Goal: Transaction & Acquisition: Purchase product/service

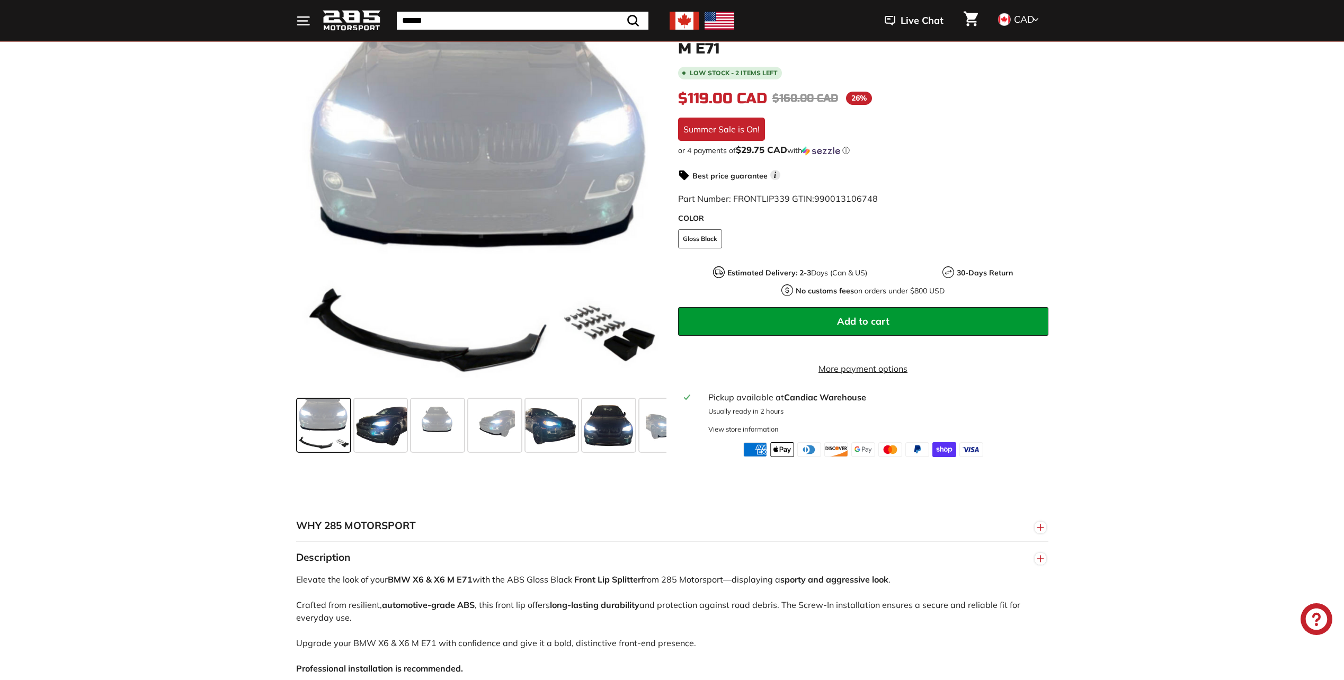
scroll to position [159, 0]
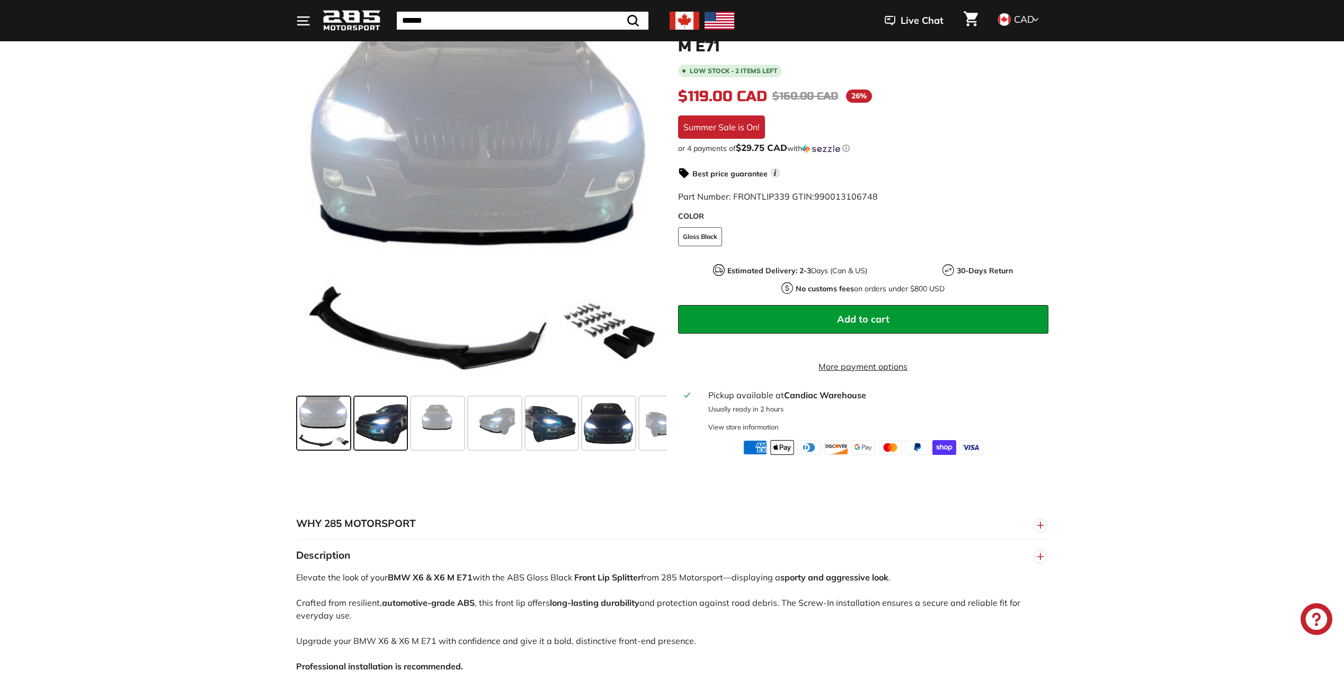
click at [383, 428] on span at bounding box center [380, 423] width 53 height 53
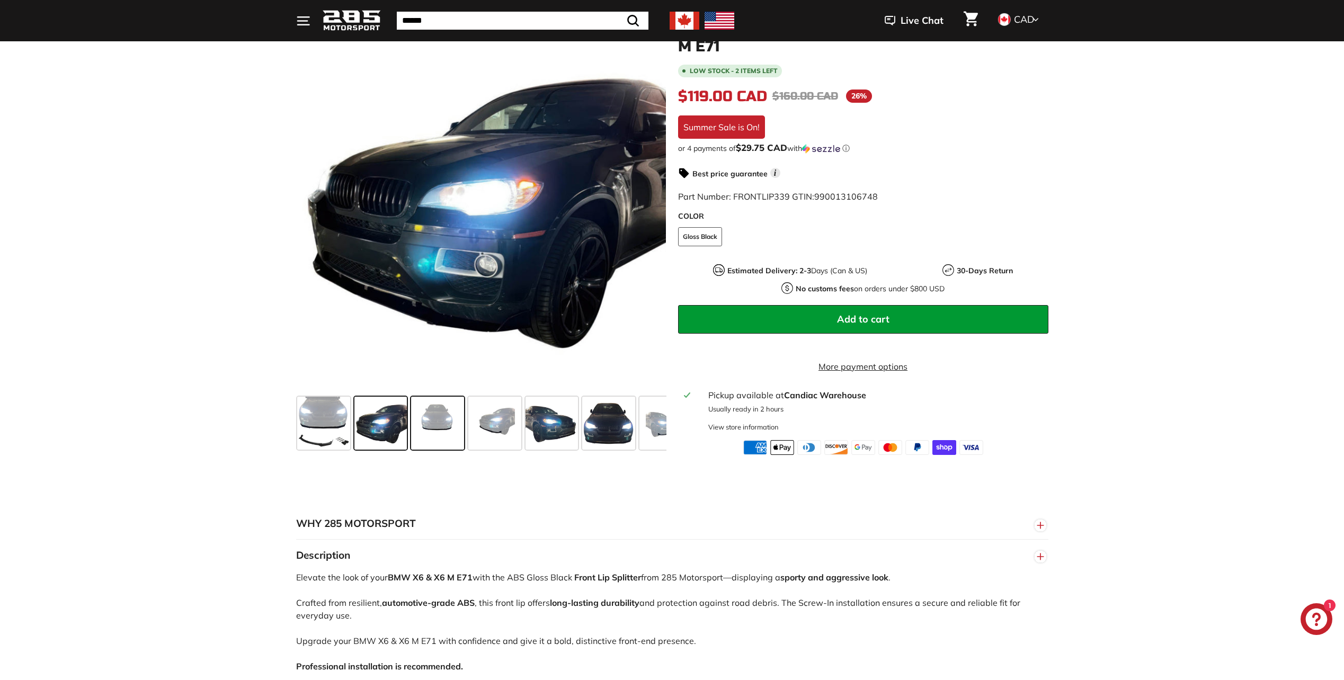
click at [459, 421] on span at bounding box center [437, 423] width 53 height 53
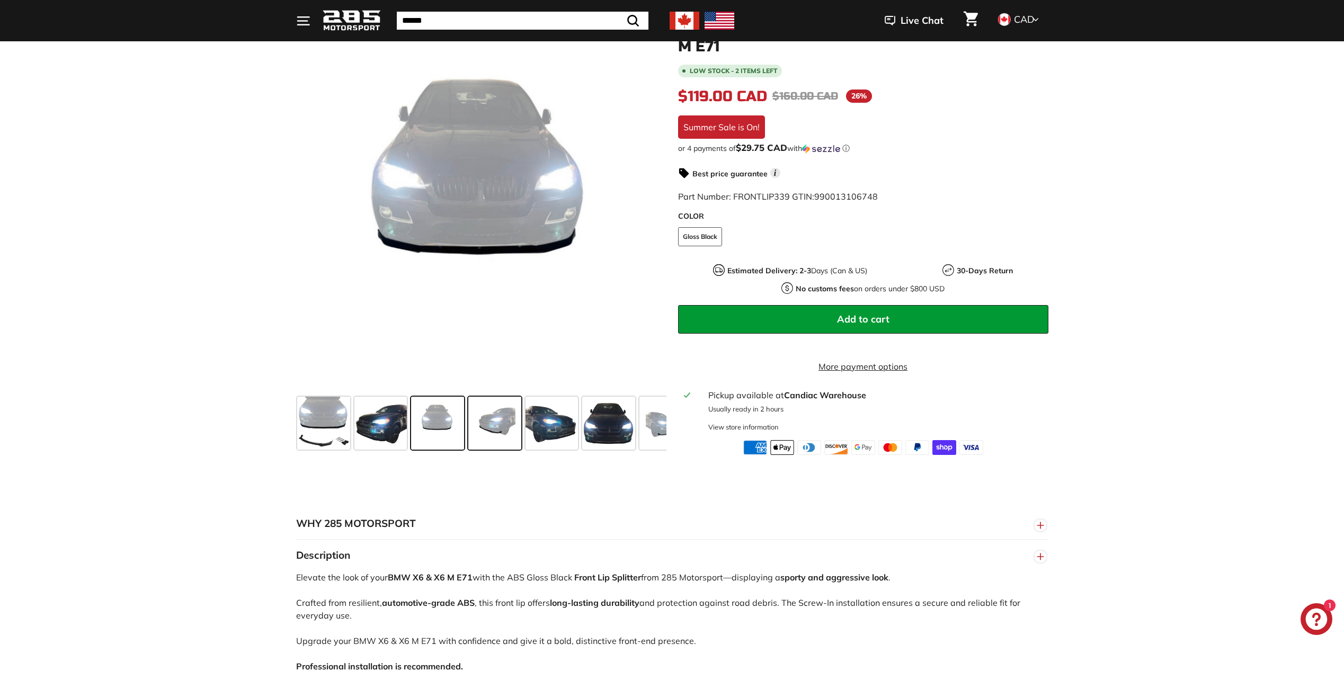
click at [490, 423] on span at bounding box center [494, 423] width 53 height 53
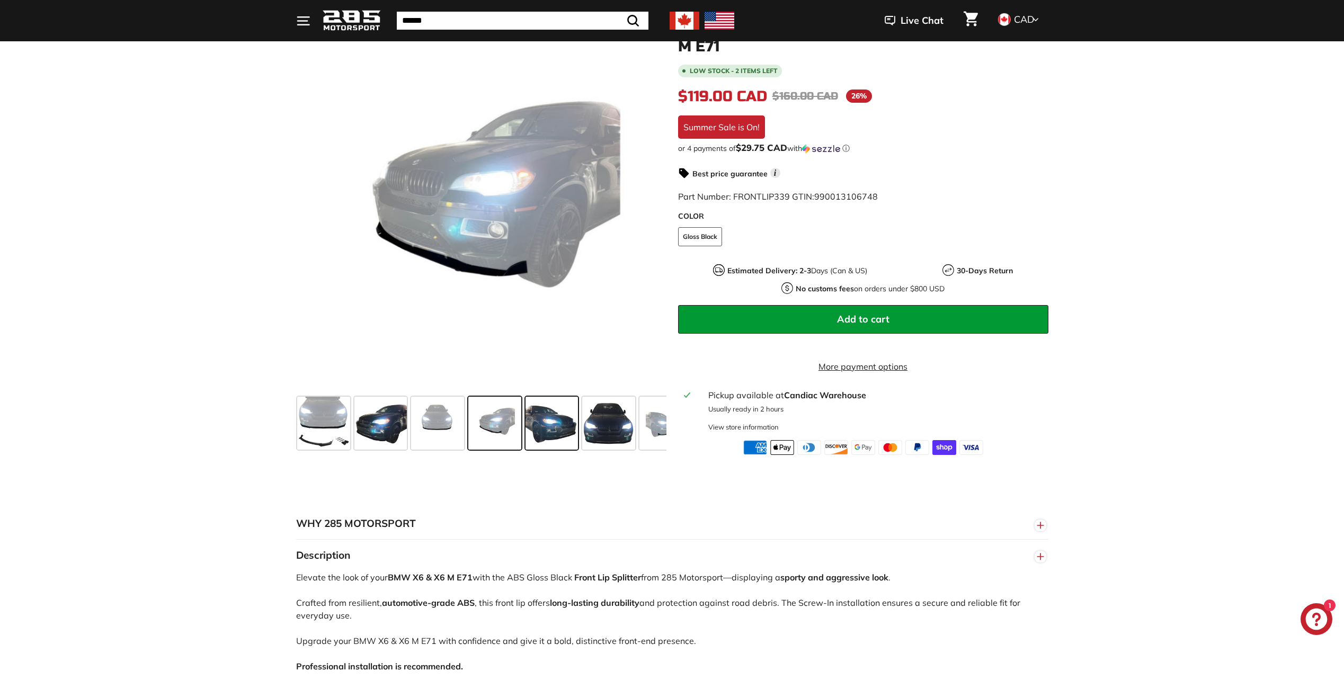
click at [535, 420] on span at bounding box center [552, 423] width 53 height 53
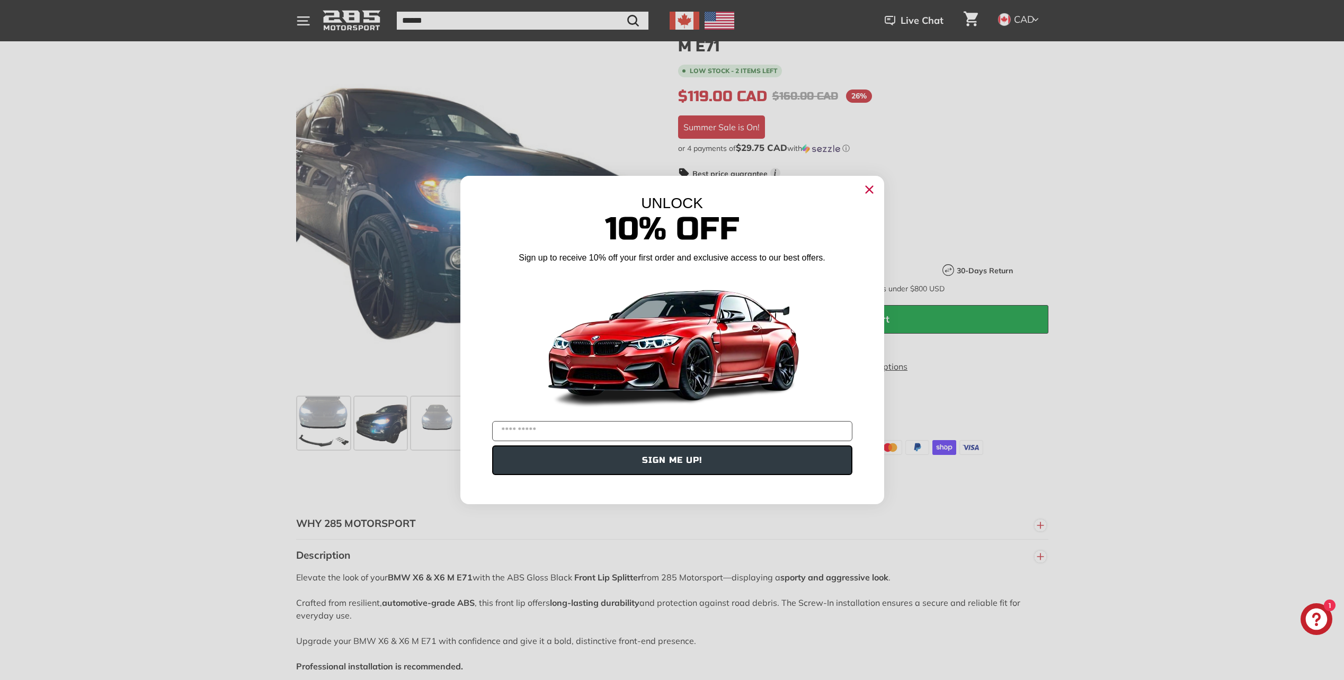
click at [871, 191] on icon "Close dialog" at bounding box center [869, 190] width 7 height 7
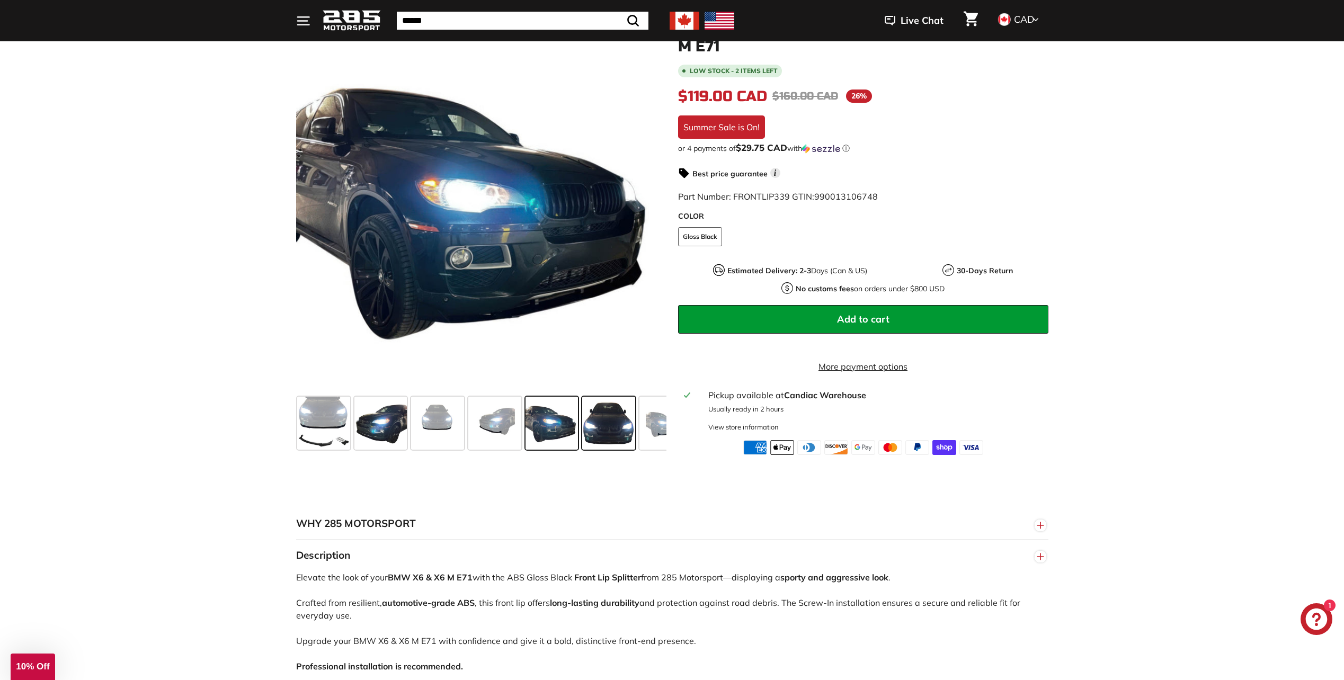
click at [593, 416] on span at bounding box center [608, 423] width 53 height 53
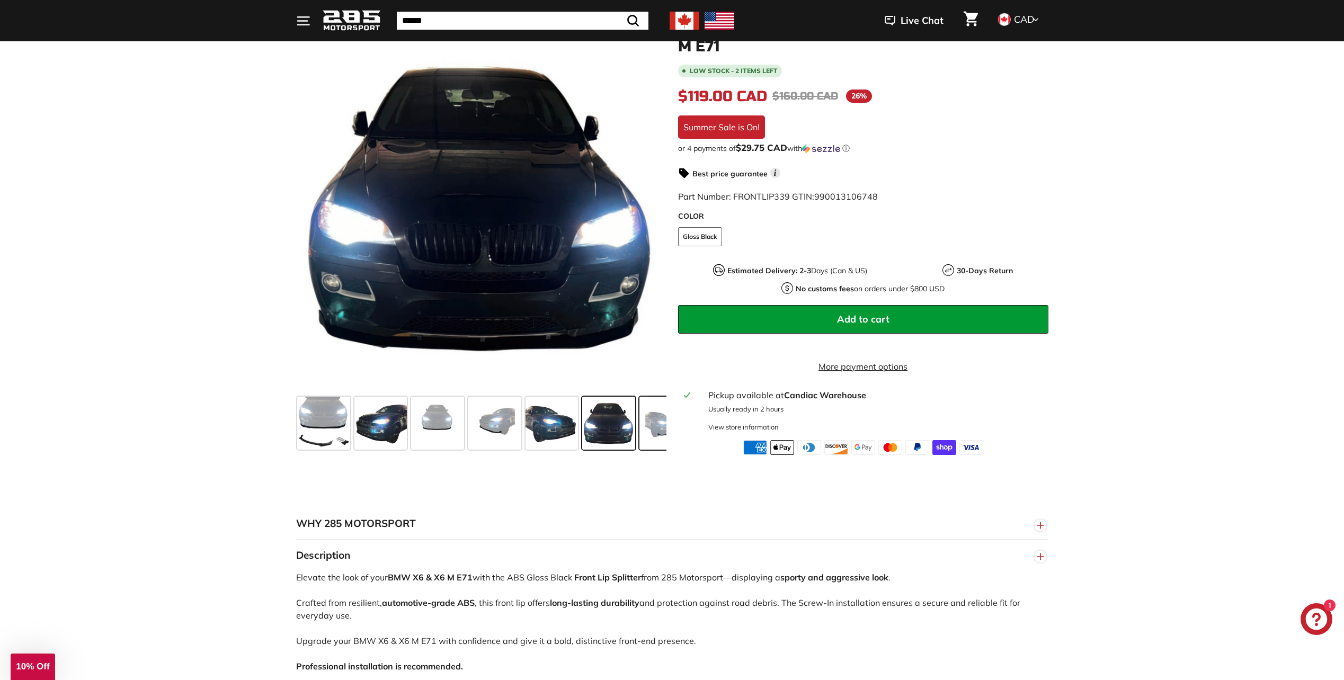
click at [656, 416] on span at bounding box center [666, 423] width 53 height 53
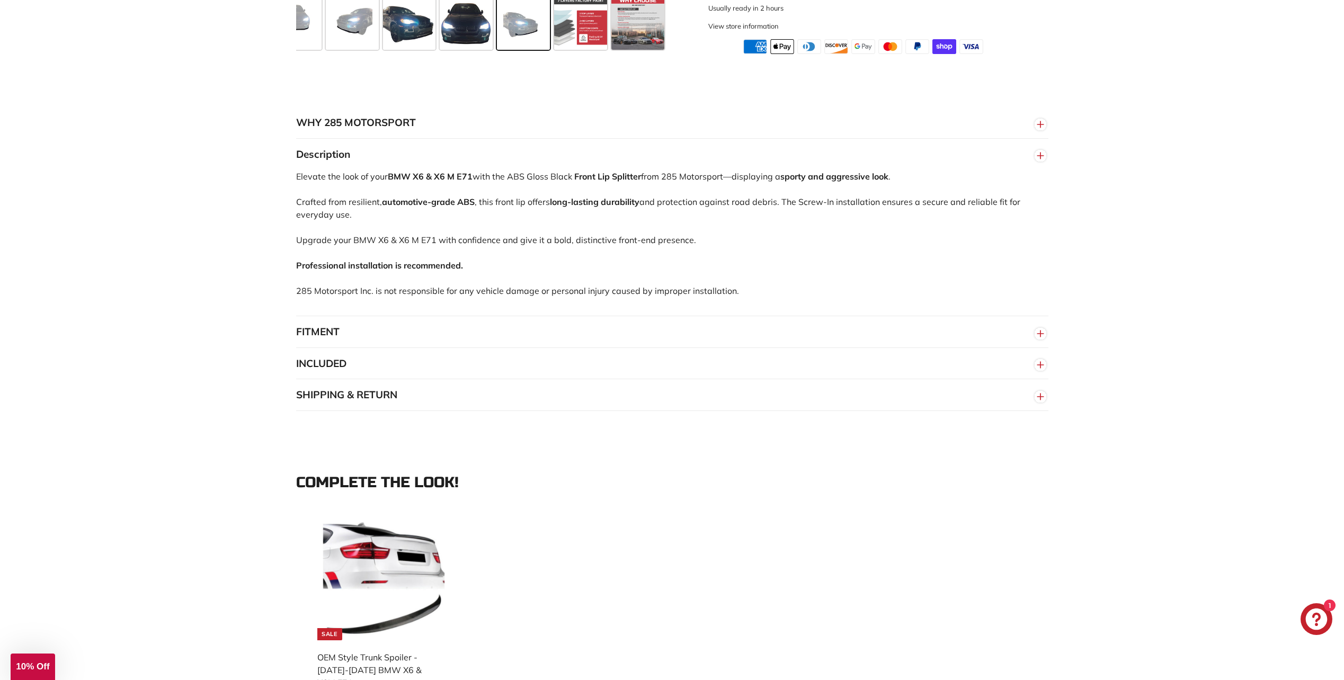
scroll to position [0, 0]
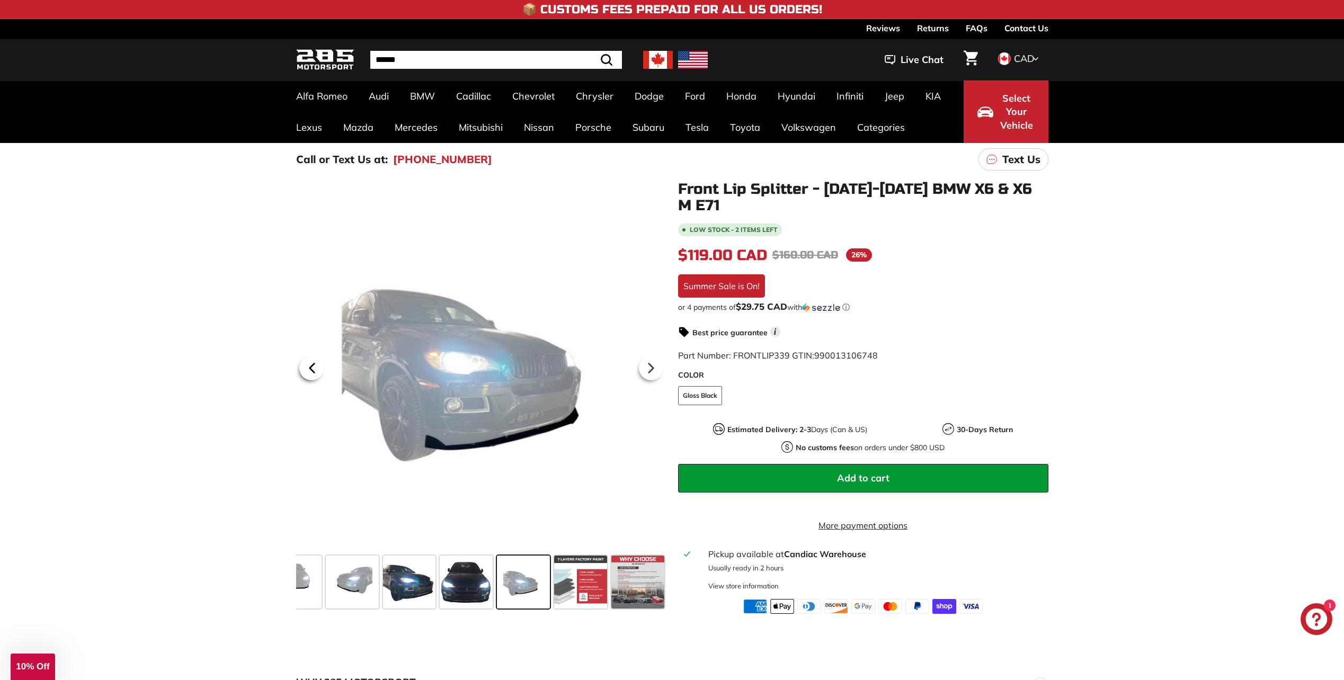
click at [316, 369] on icon at bounding box center [312, 368] width 24 height 24
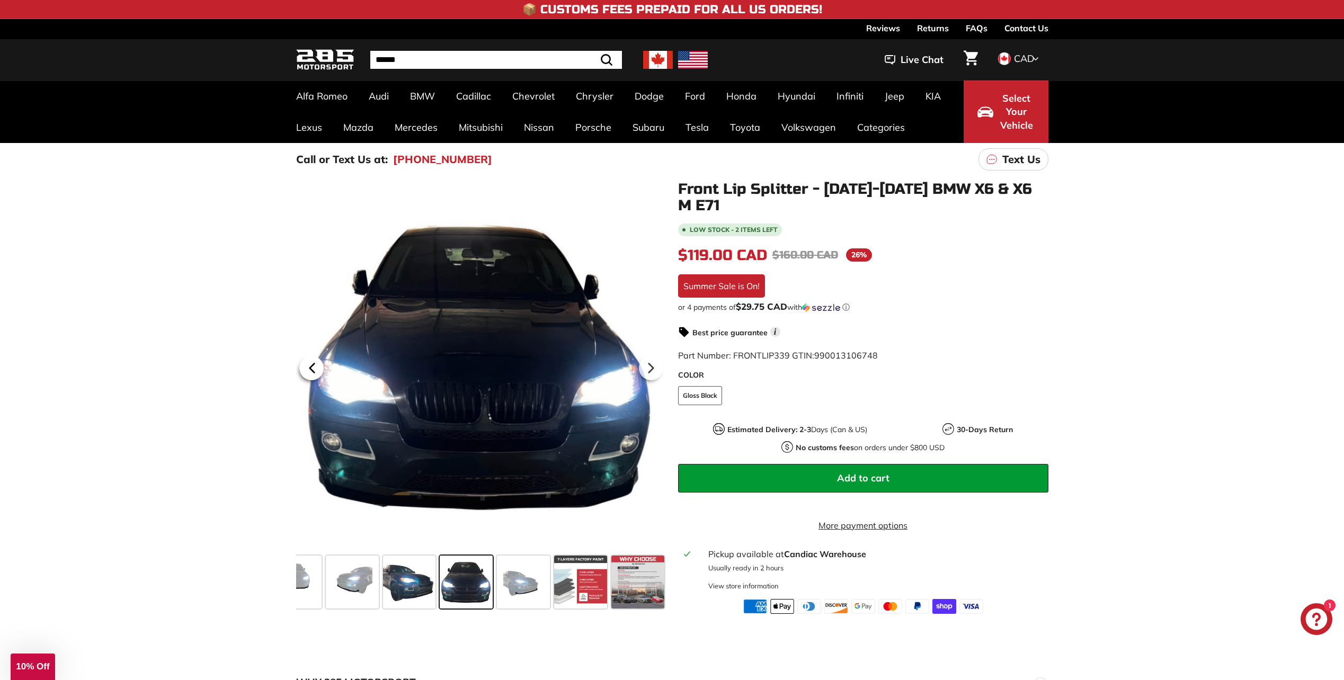
click at [316, 369] on icon at bounding box center [312, 368] width 24 height 24
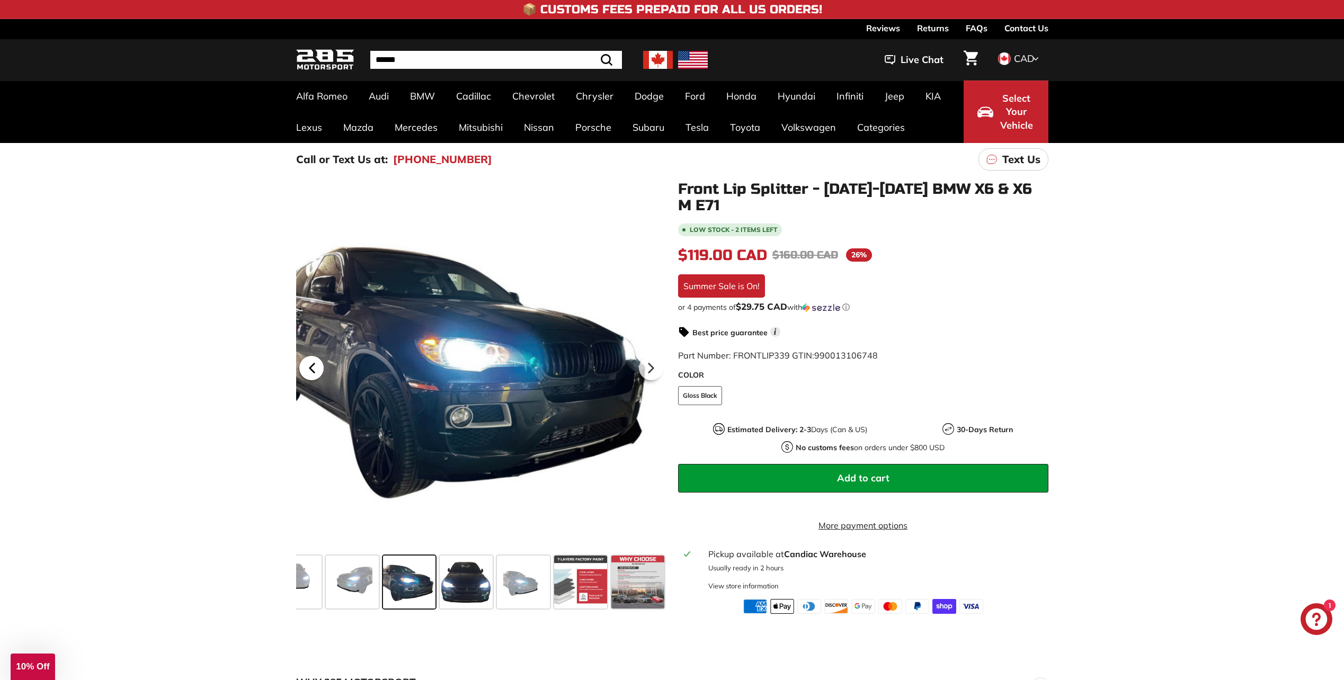
click at [316, 370] on icon at bounding box center [312, 368] width 24 height 24
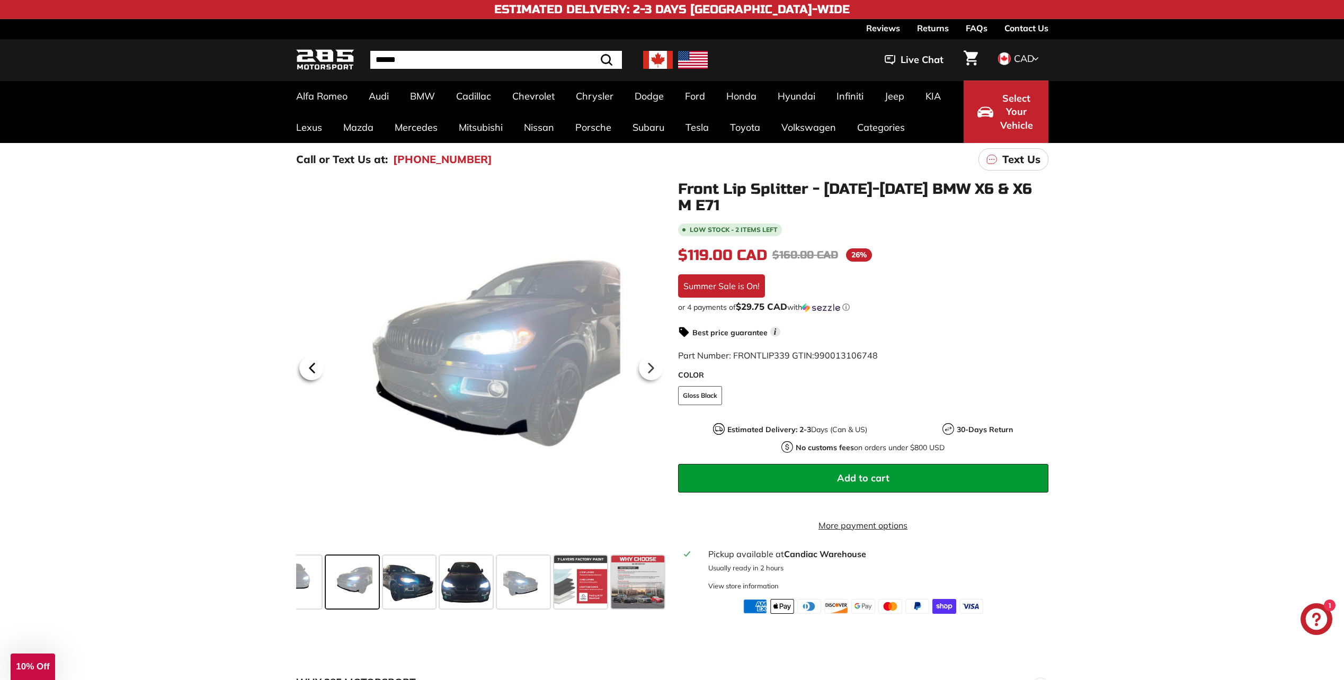
click at [315, 374] on icon at bounding box center [312, 368] width 24 height 24
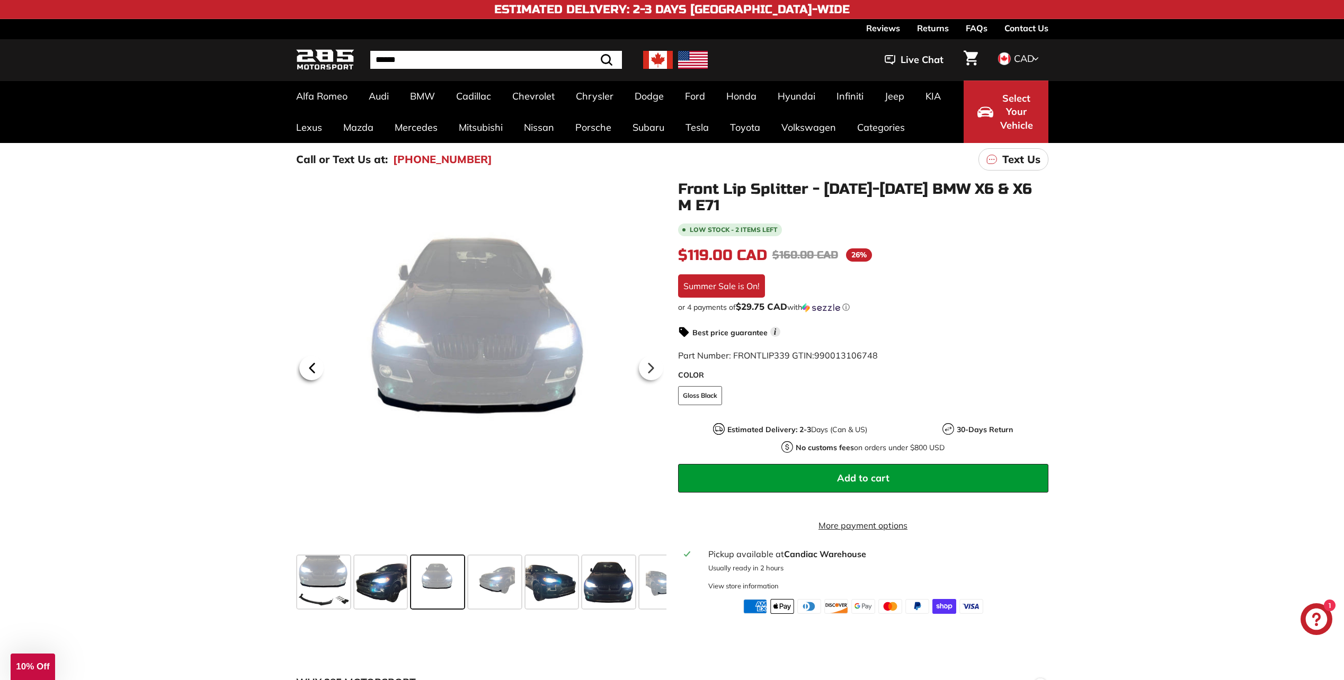
click at [306, 374] on icon at bounding box center [312, 368] width 24 height 24
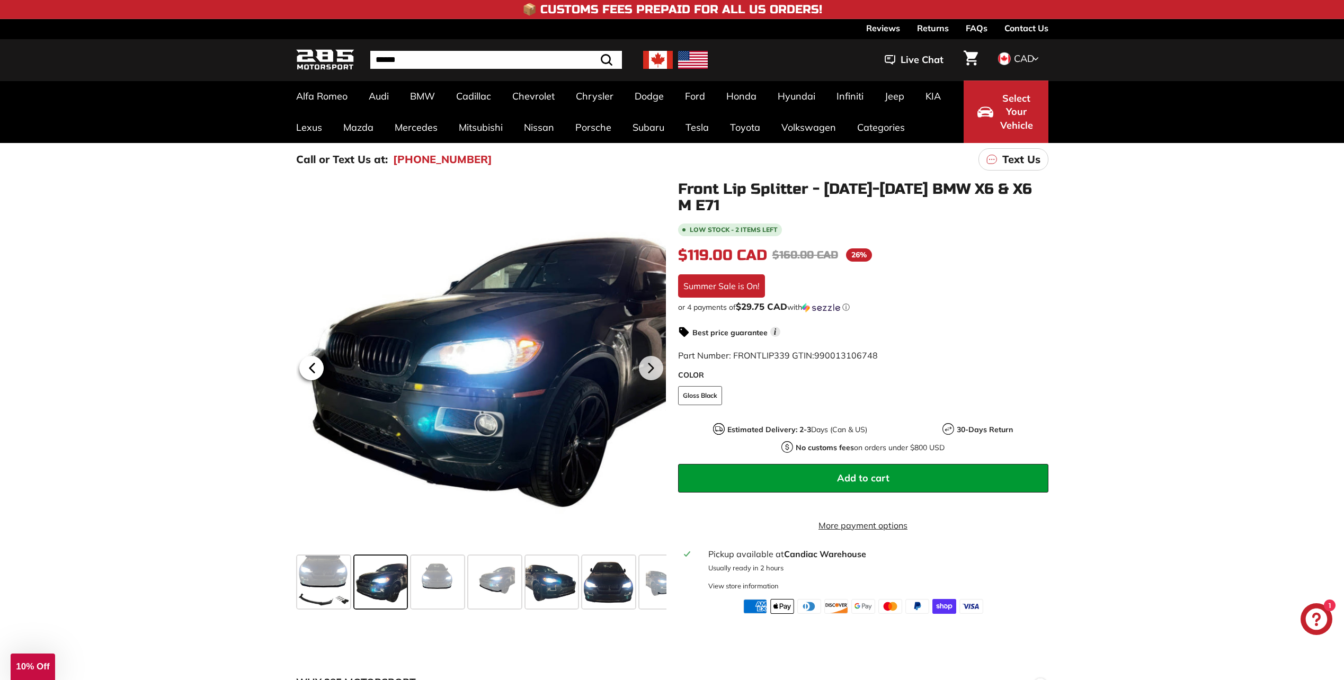
click at [317, 371] on icon at bounding box center [312, 368] width 24 height 24
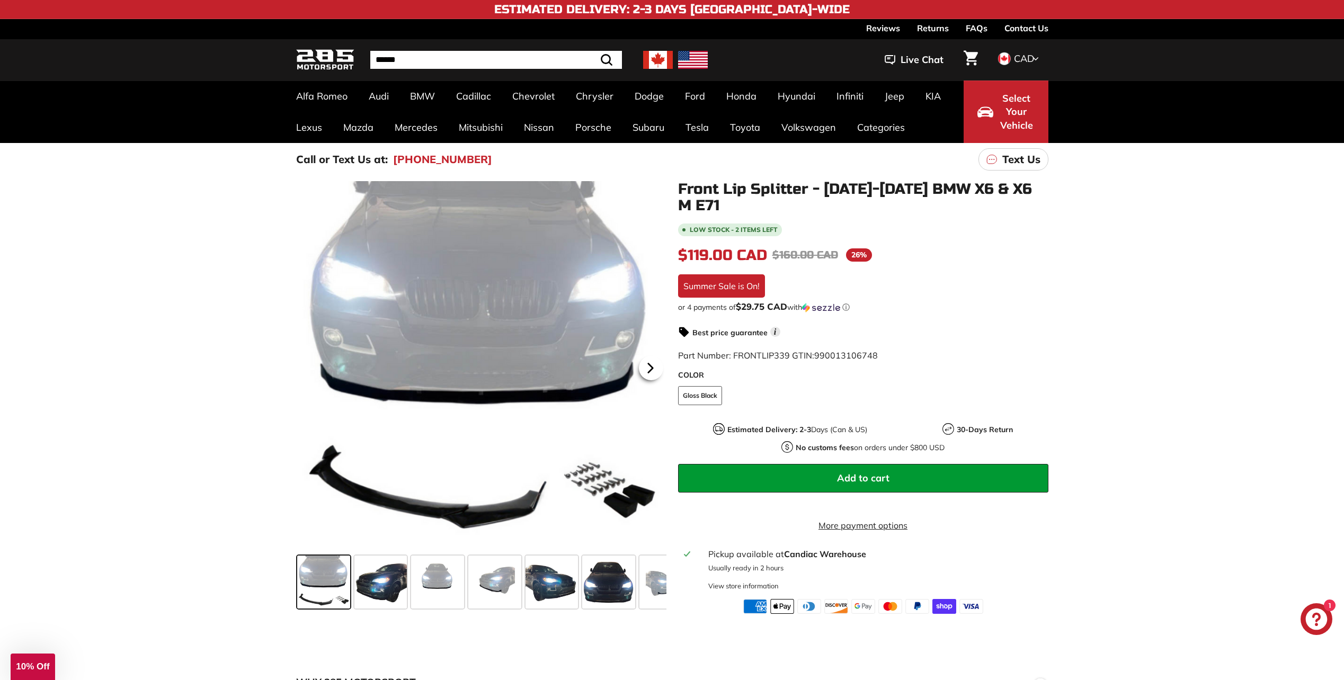
click at [655, 371] on icon at bounding box center [650, 368] width 24 height 24
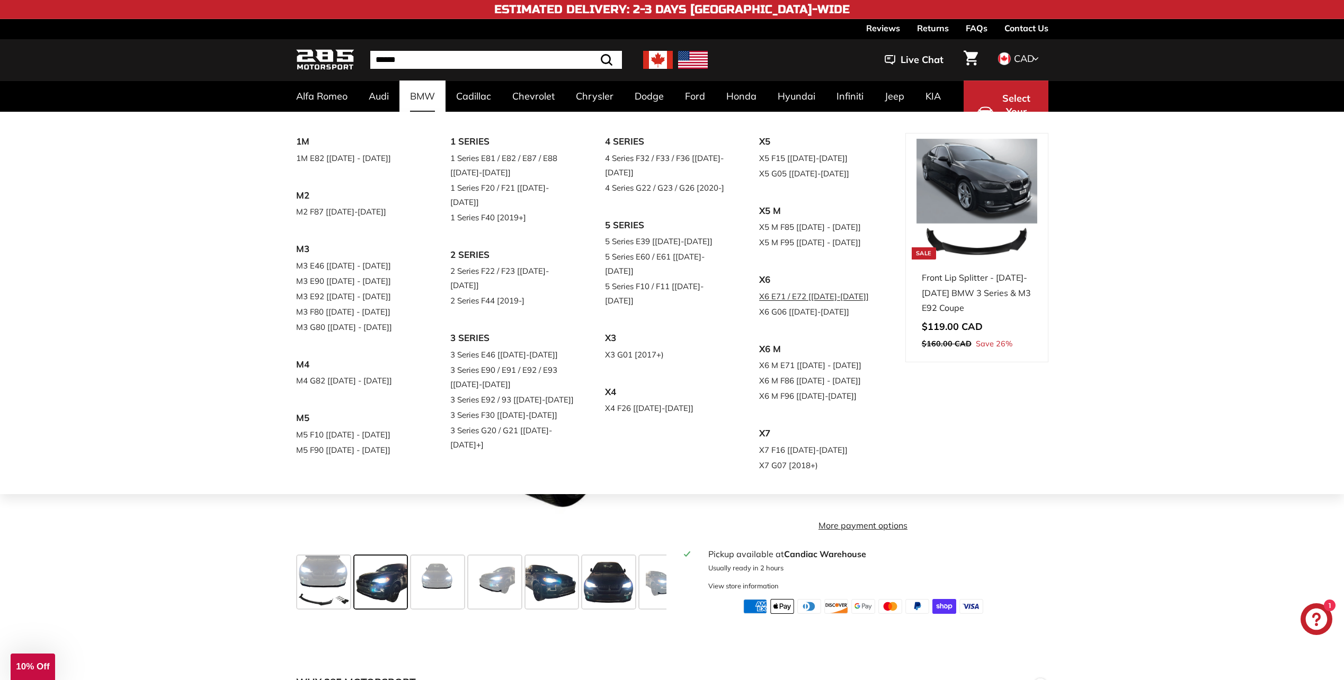
click at [801, 289] on link "X6 E71 / E72 [[DATE]-[DATE]]" at bounding box center [821, 296] width 125 height 15
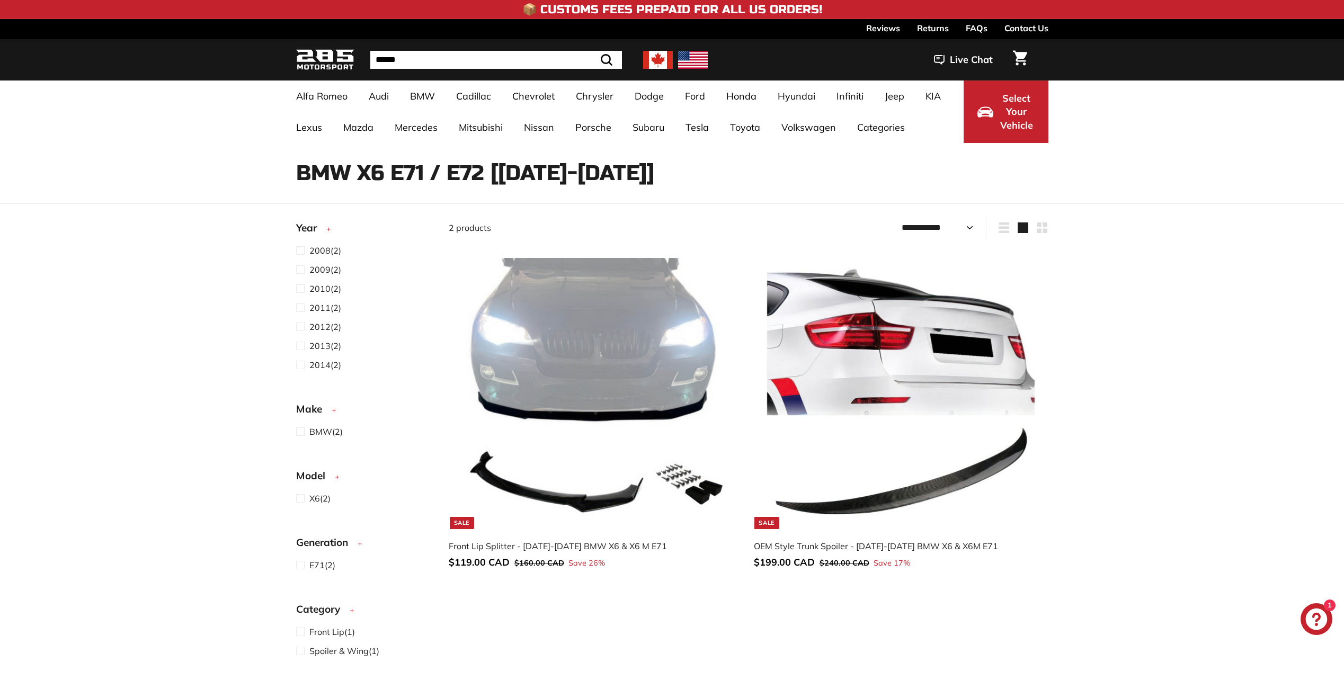
select select "**********"
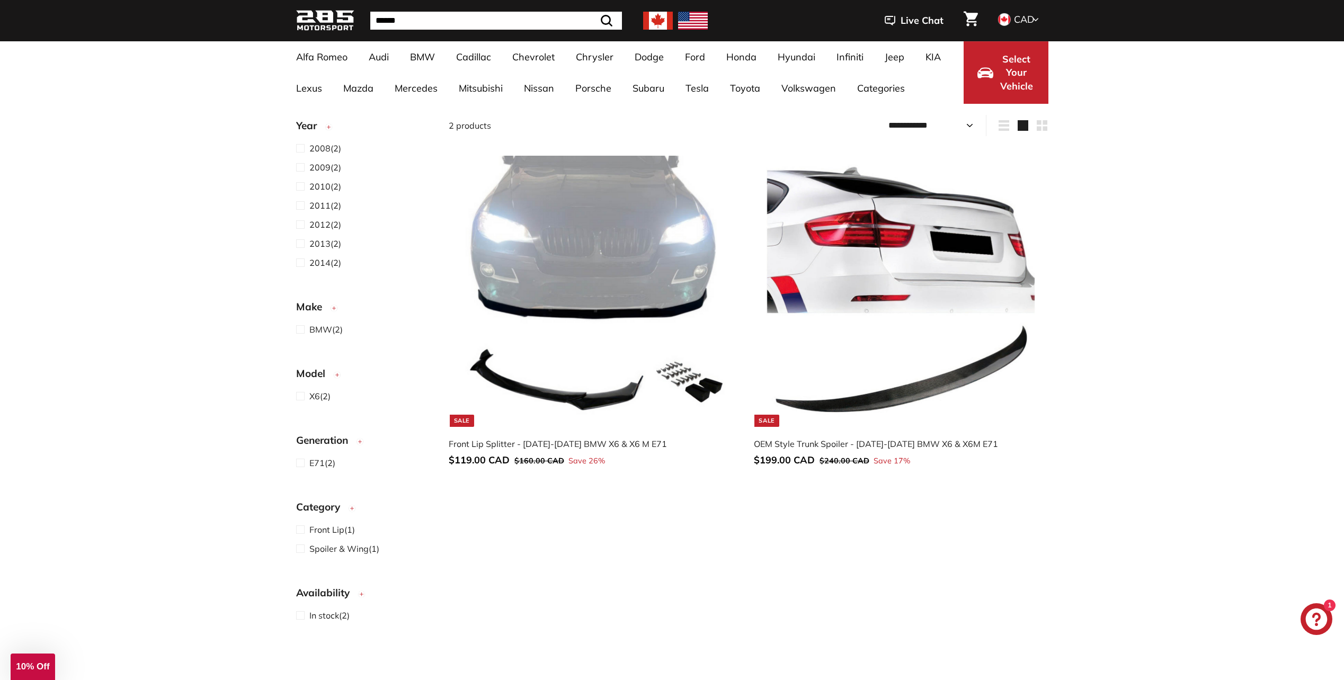
scroll to position [106, 0]
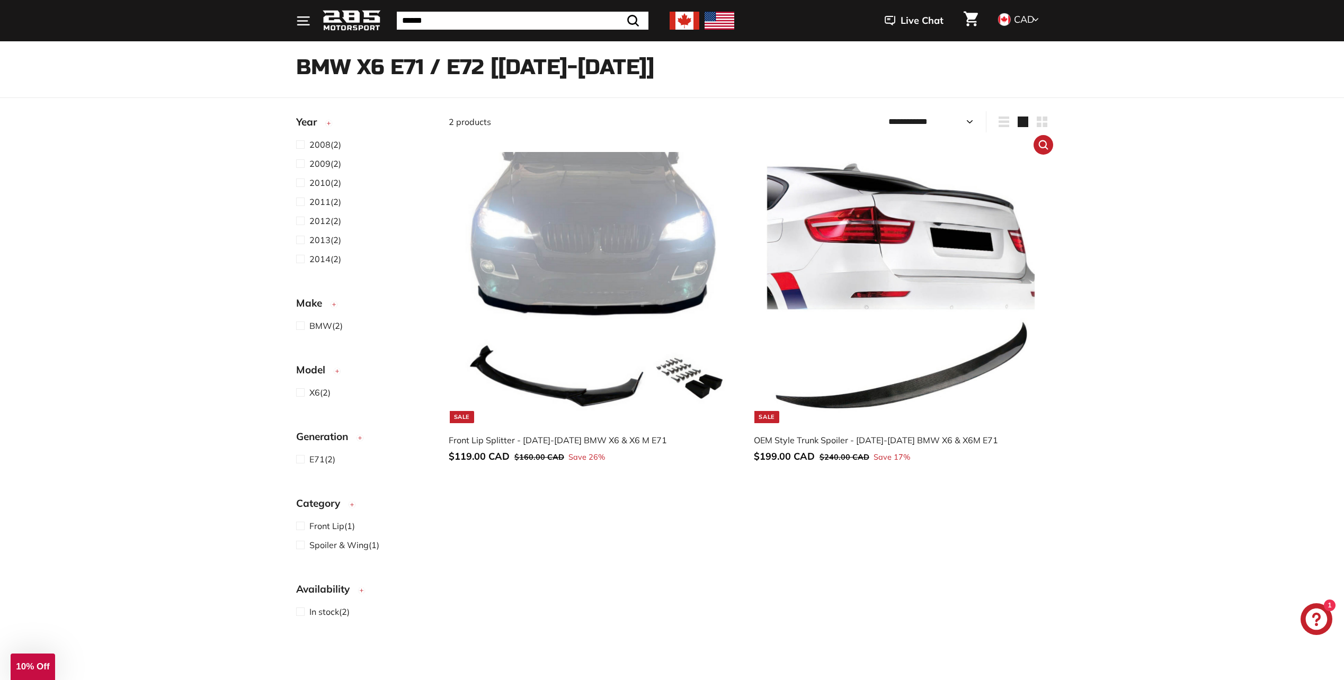
click at [966, 326] on img at bounding box center [901, 287] width 271 height 271
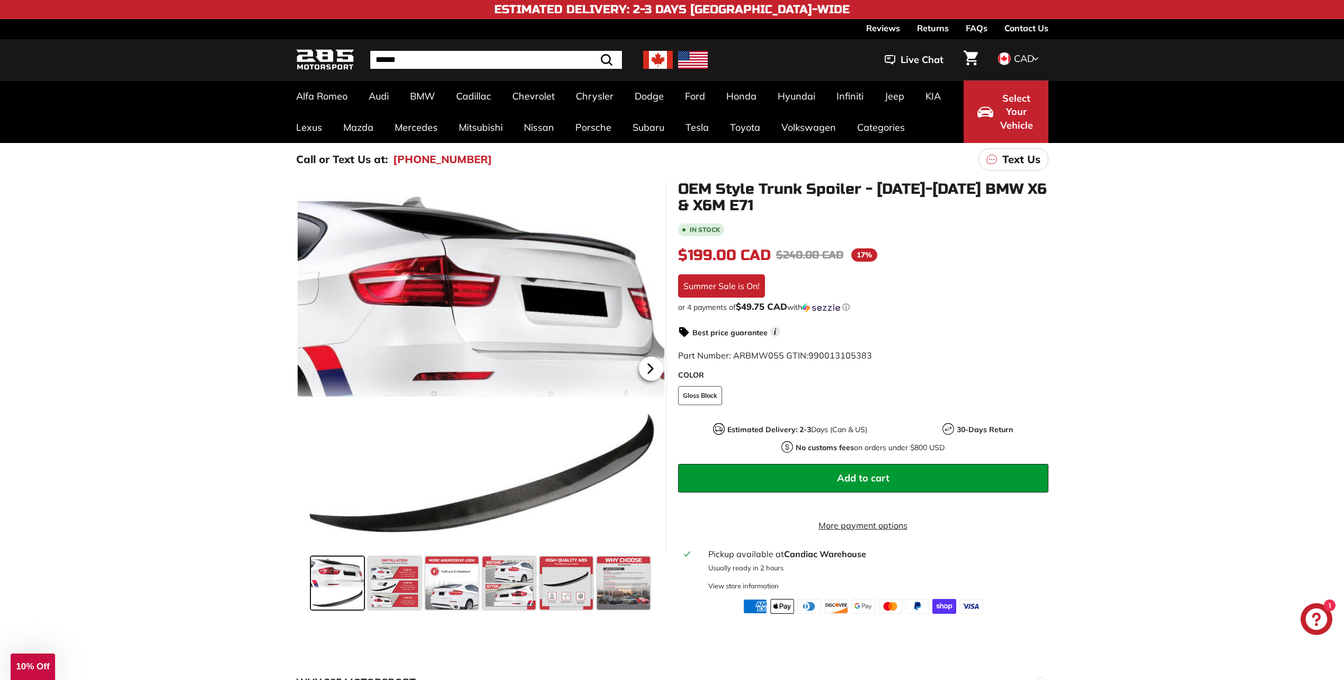
click at [647, 366] on icon at bounding box center [650, 369] width 24 height 24
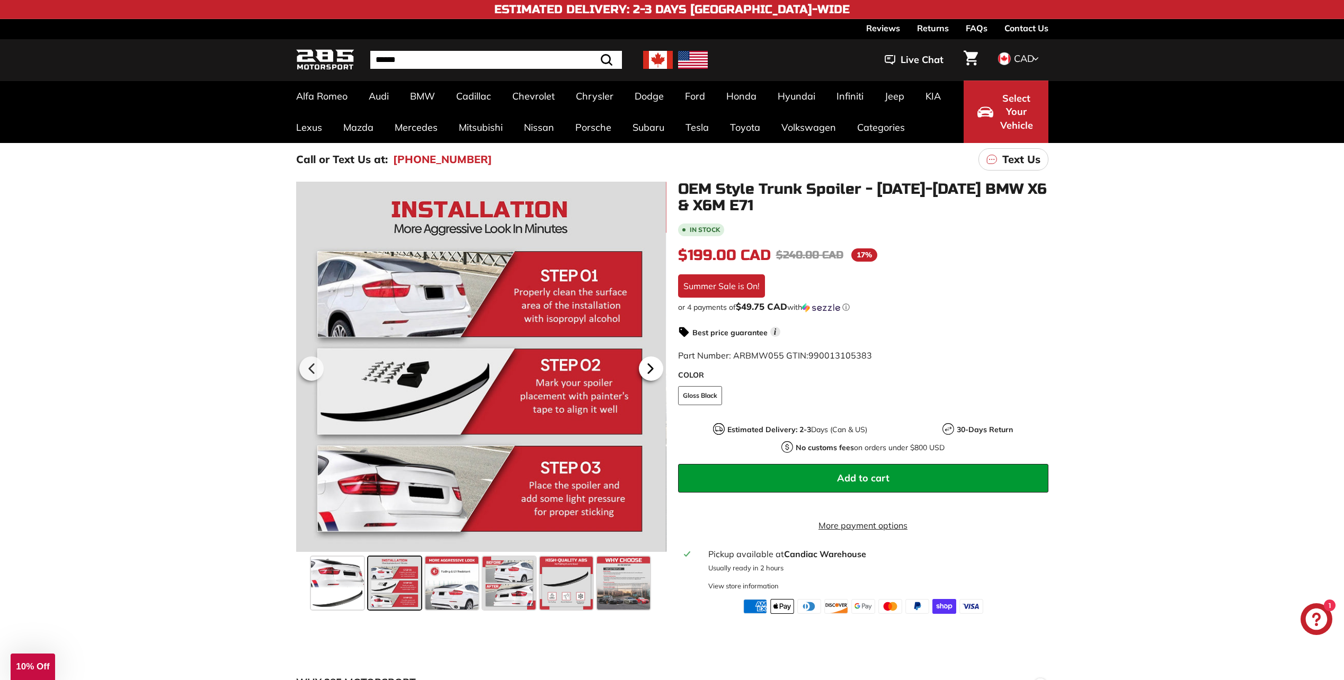
click at [647, 366] on icon at bounding box center [650, 369] width 24 height 24
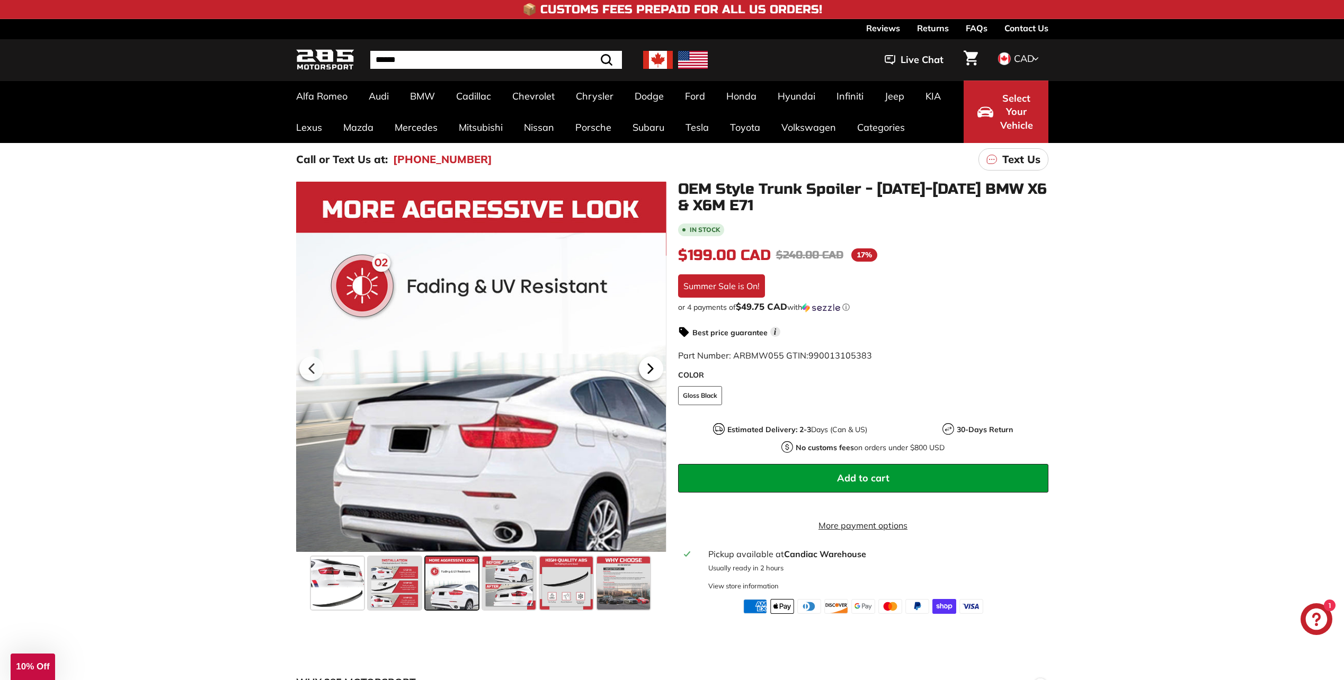
click at [647, 366] on icon at bounding box center [650, 369] width 24 height 24
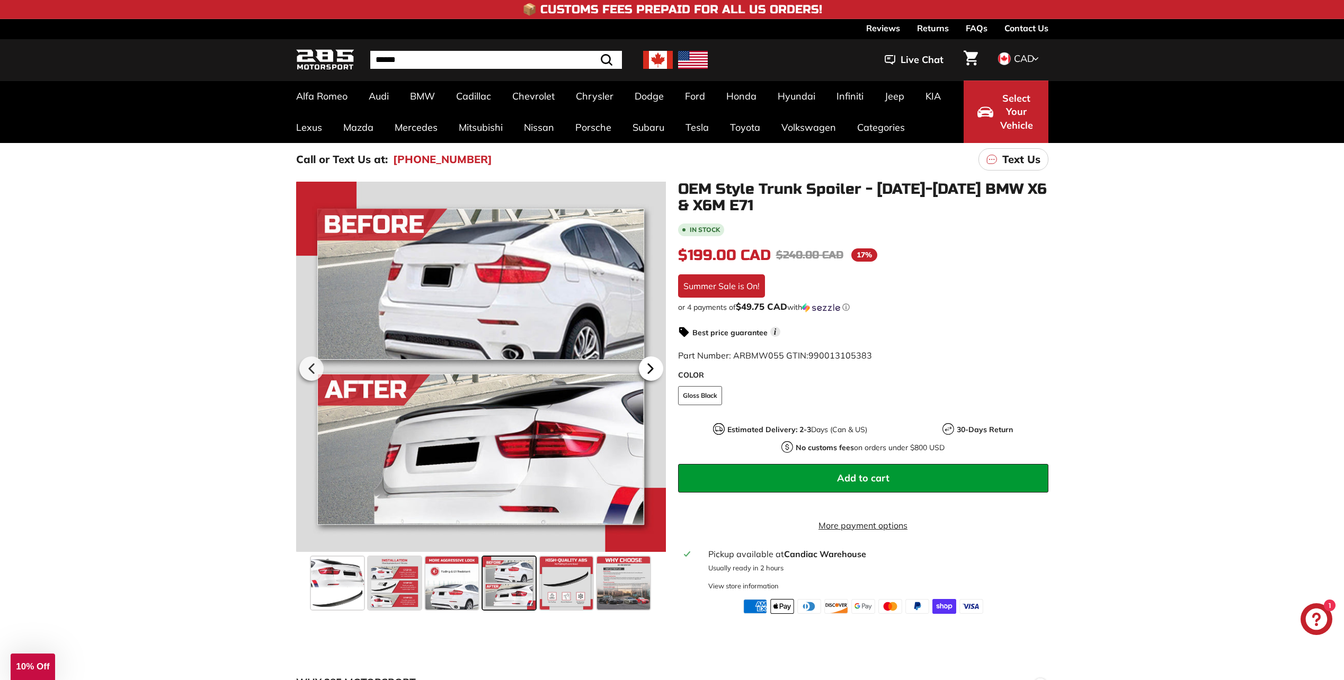
click at [647, 366] on icon at bounding box center [650, 369] width 24 height 24
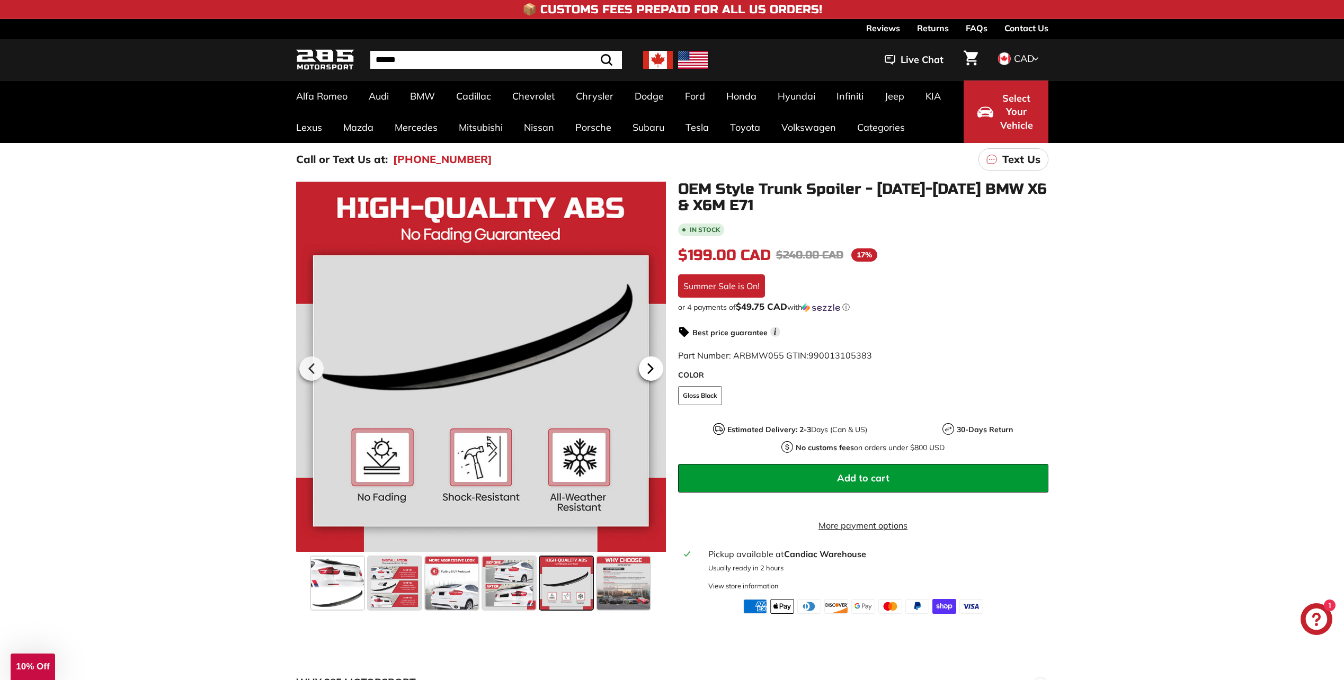
click at [647, 366] on icon at bounding box center [650, 369] width 24 height 24
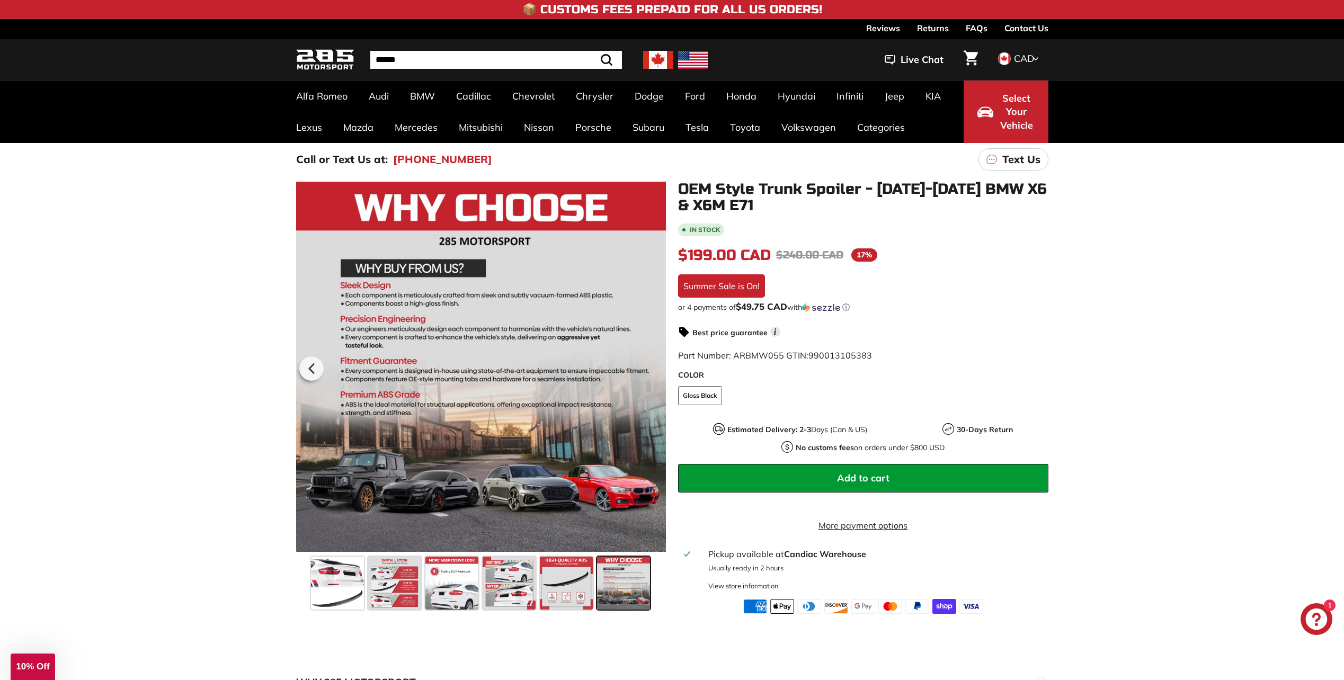
click at [647, 366] on div at bounding box center [481, 366] width 370 height 371
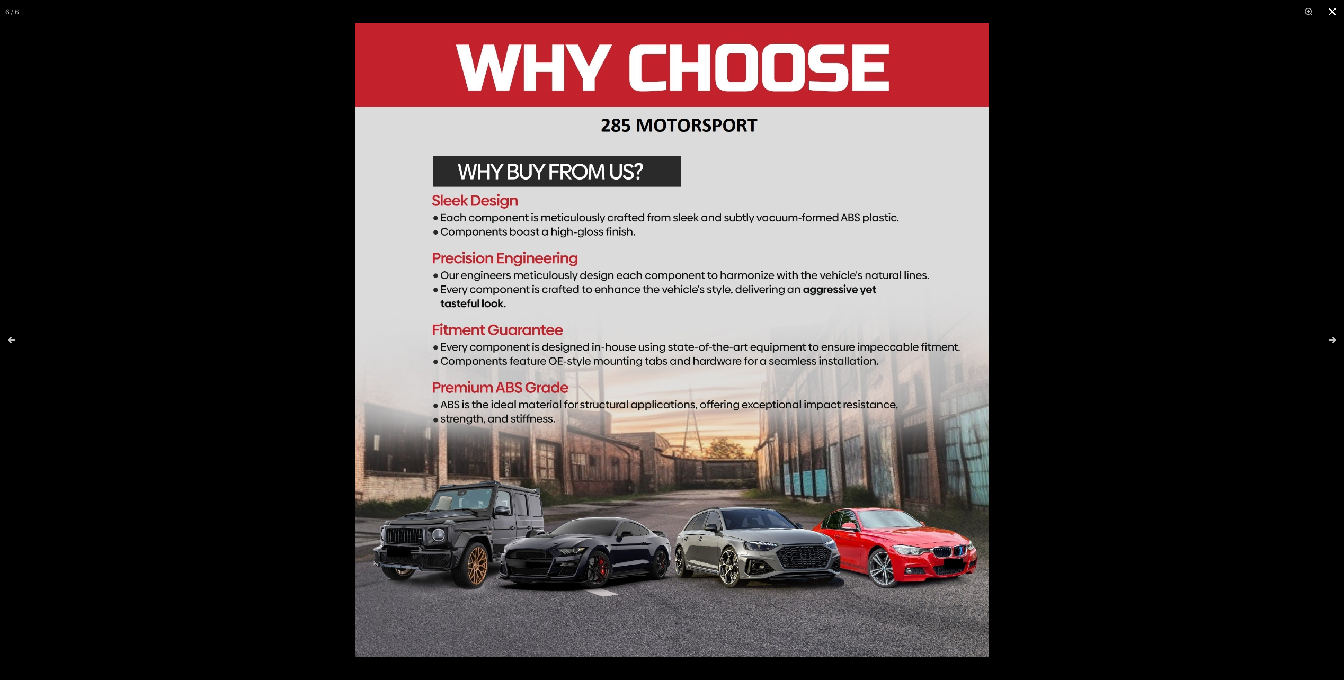
click at [1336, 11] on button at bounding box center [1332, 11] width 23 height 23
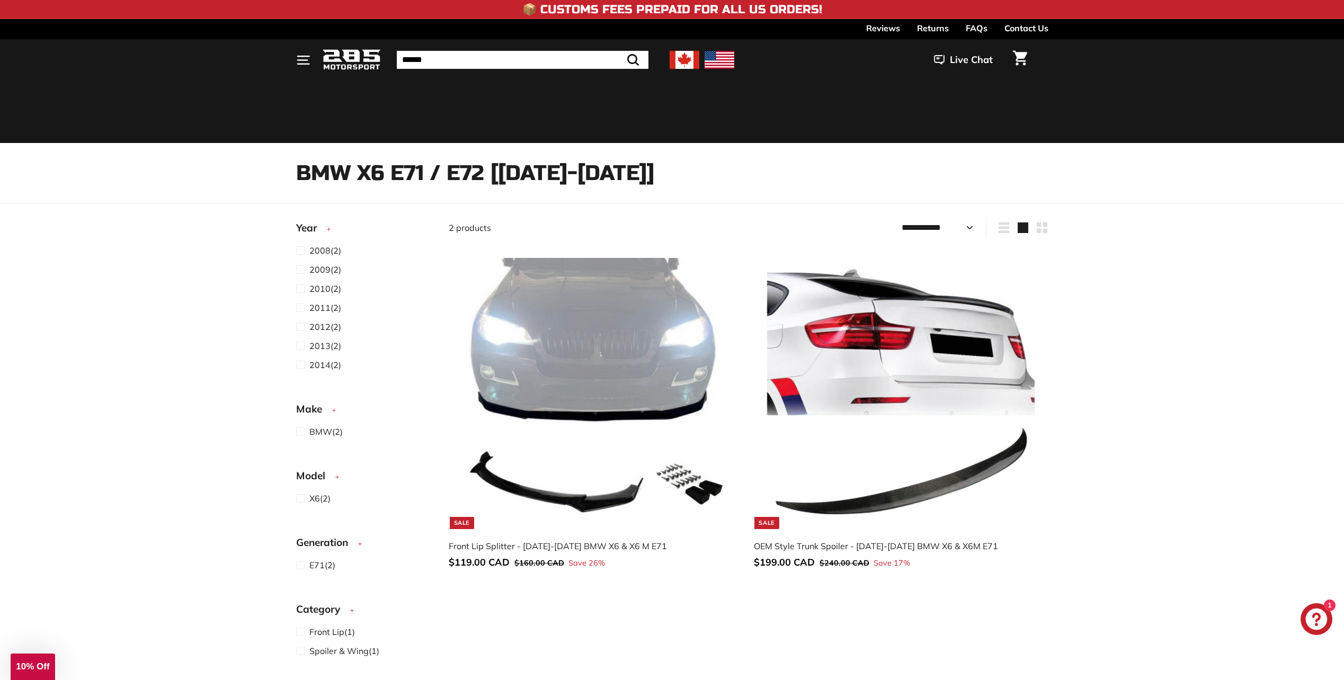
select select "**********"
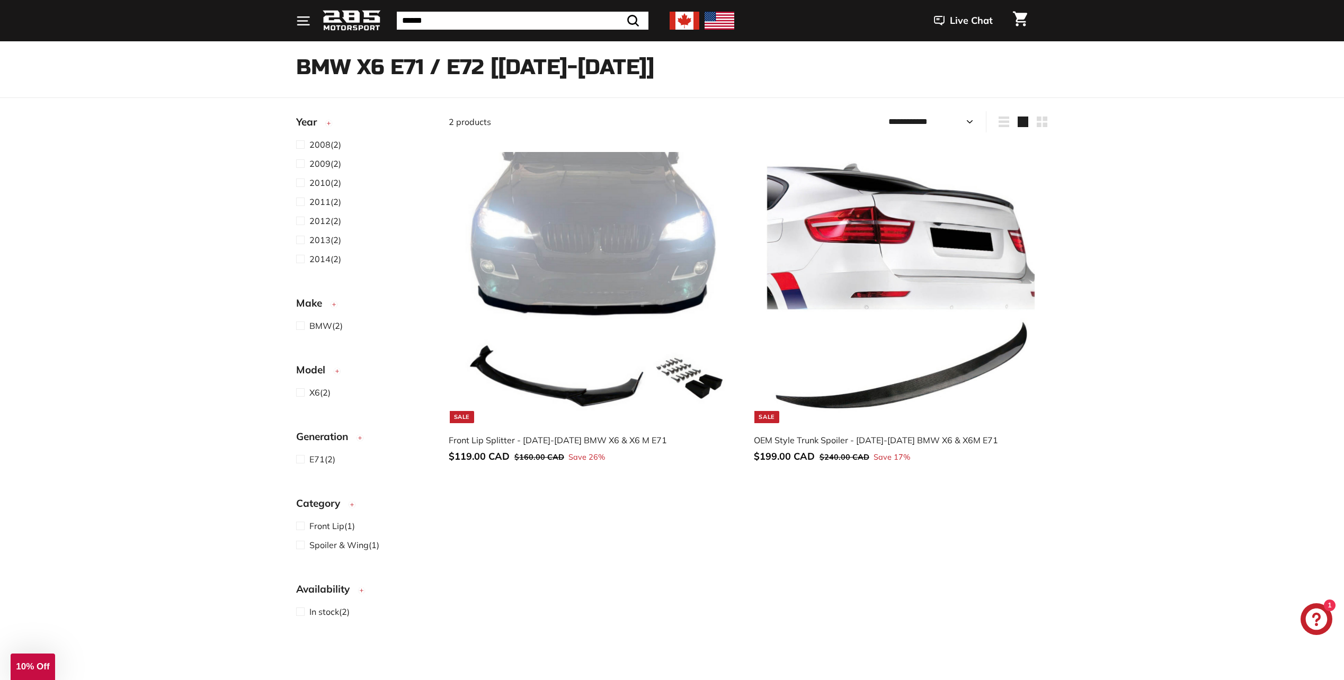
scroll to position [106, 0]
click at [614, 280] on img at bounding box center [595, 287] width 271 height 271
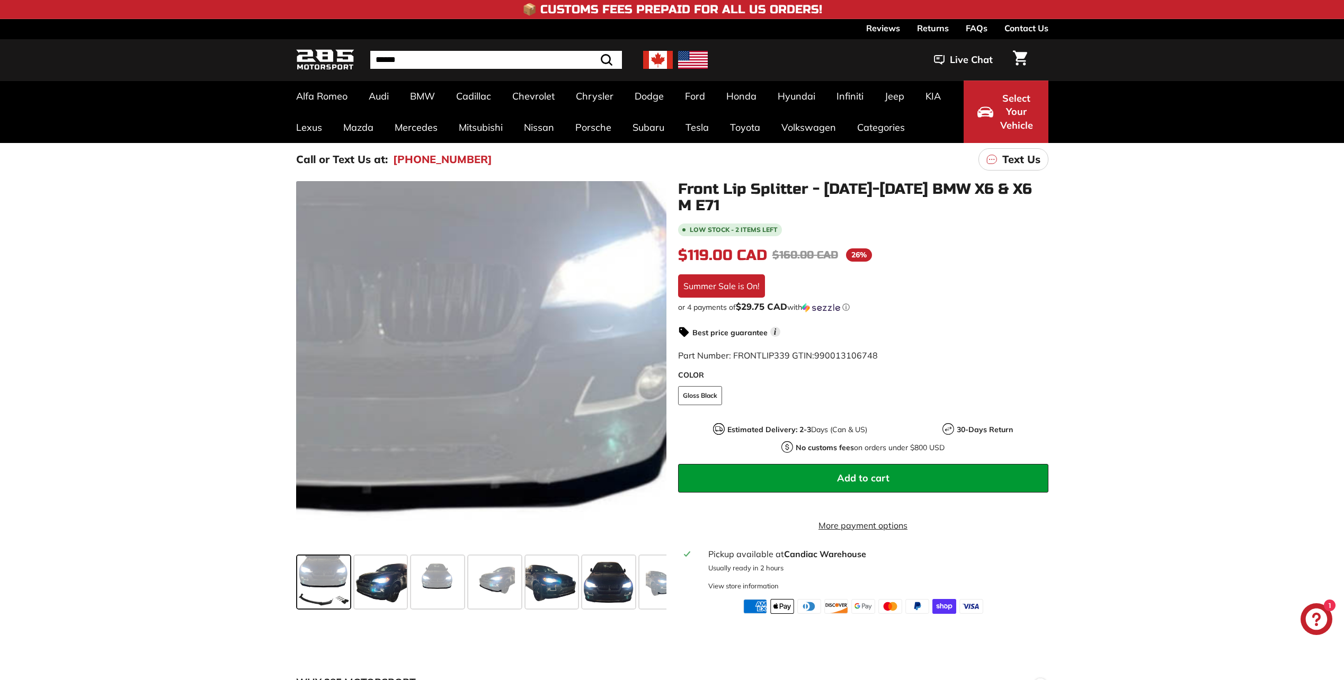
click at [595, 297] on div at bounding box center [481, 366] width 370 height 370
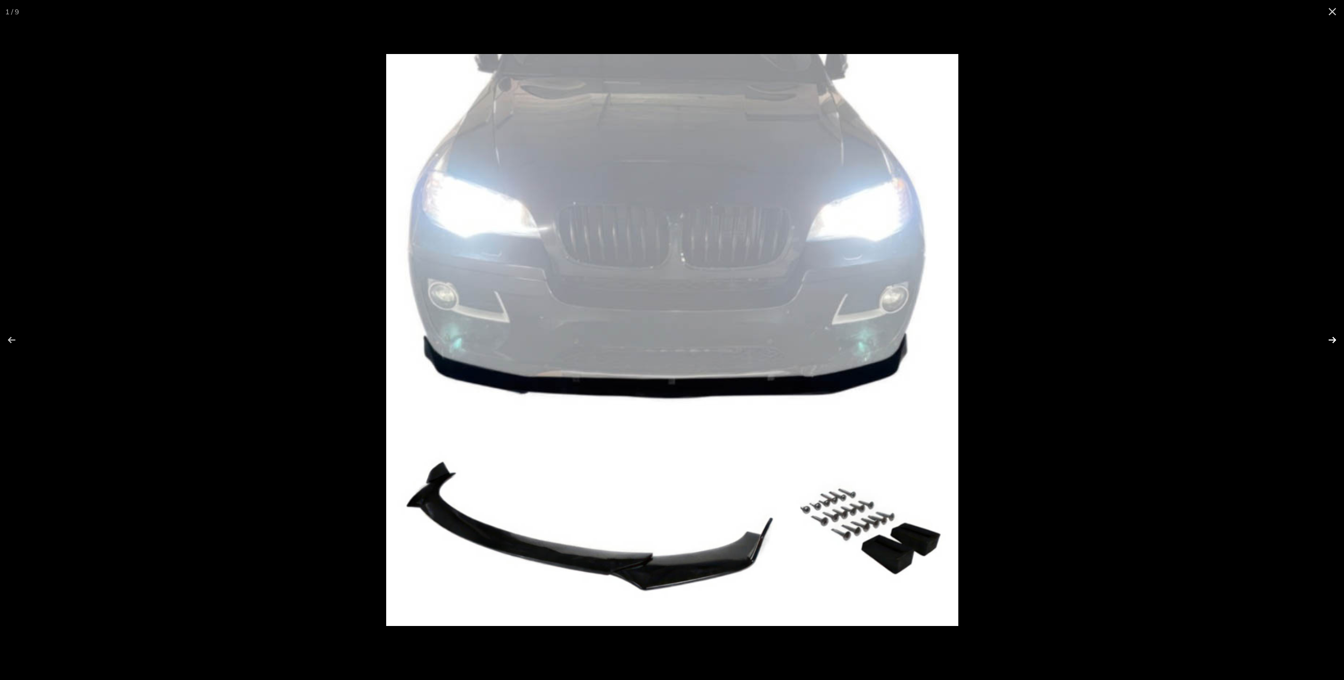
click at [1331, 345] on button at bounding box center [1325, 340] width 37 height 53
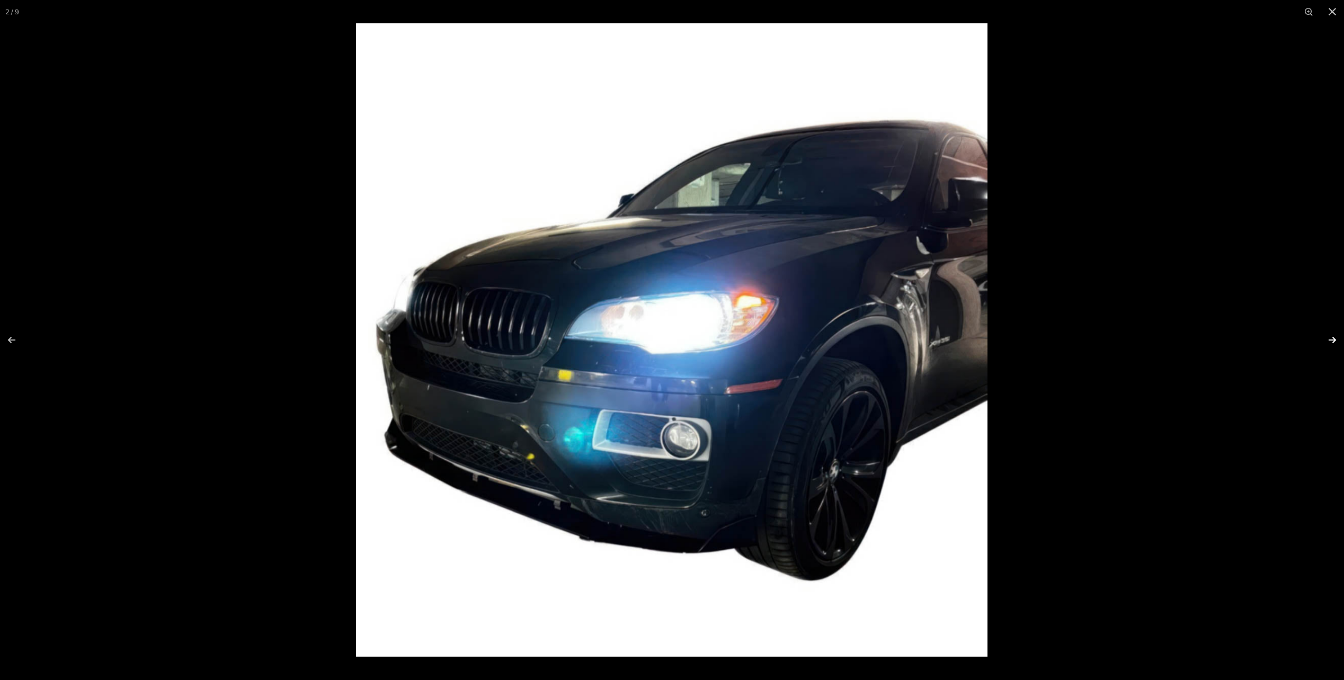
click at [1331, 345] on button at bounding box center [1325, 340] width 37 height 53
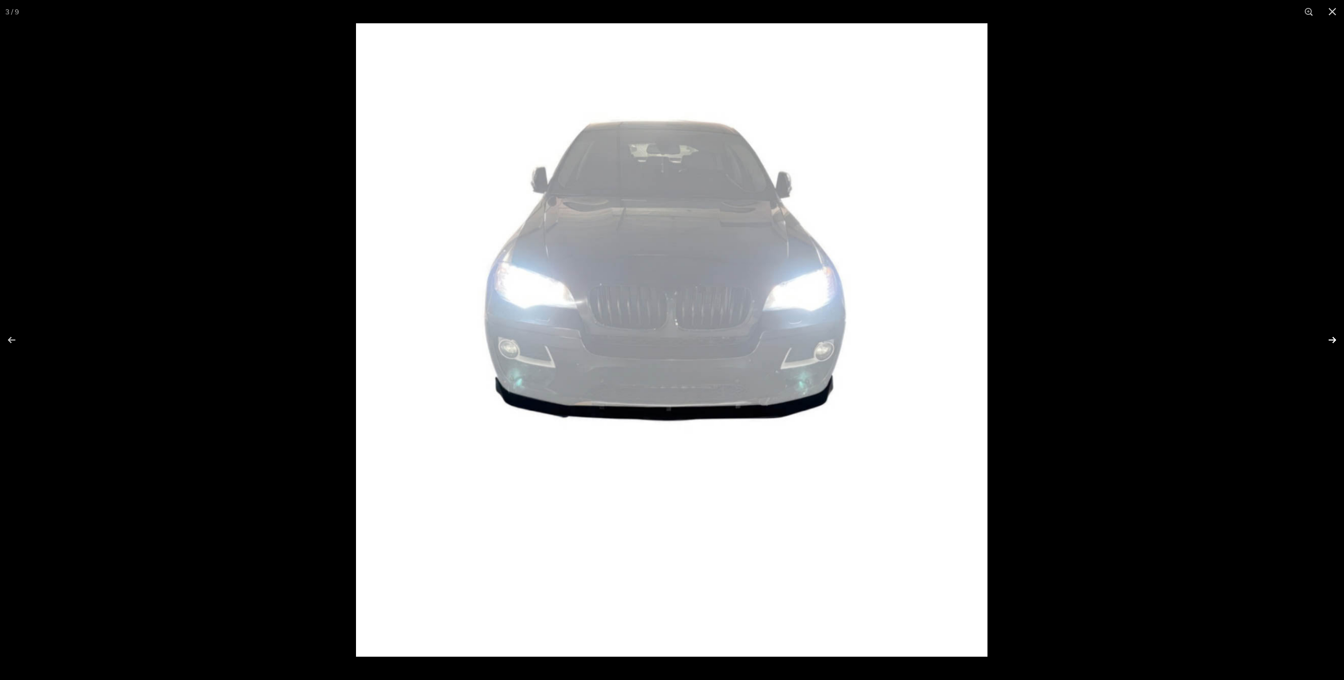
click at [1331, 345] on button at bounding box center [1325, 340] width 37 height 53
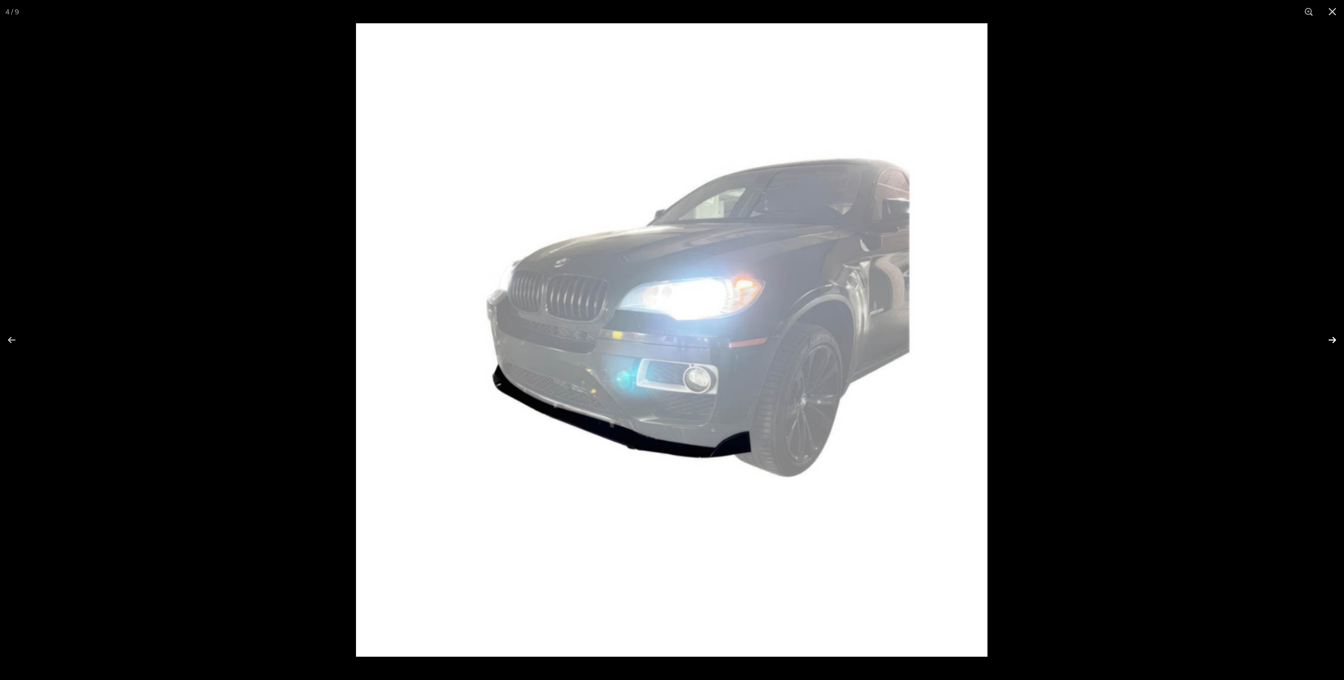
click at [1331, 345] on button at bounding box center [1325, 340] width 37 height 53
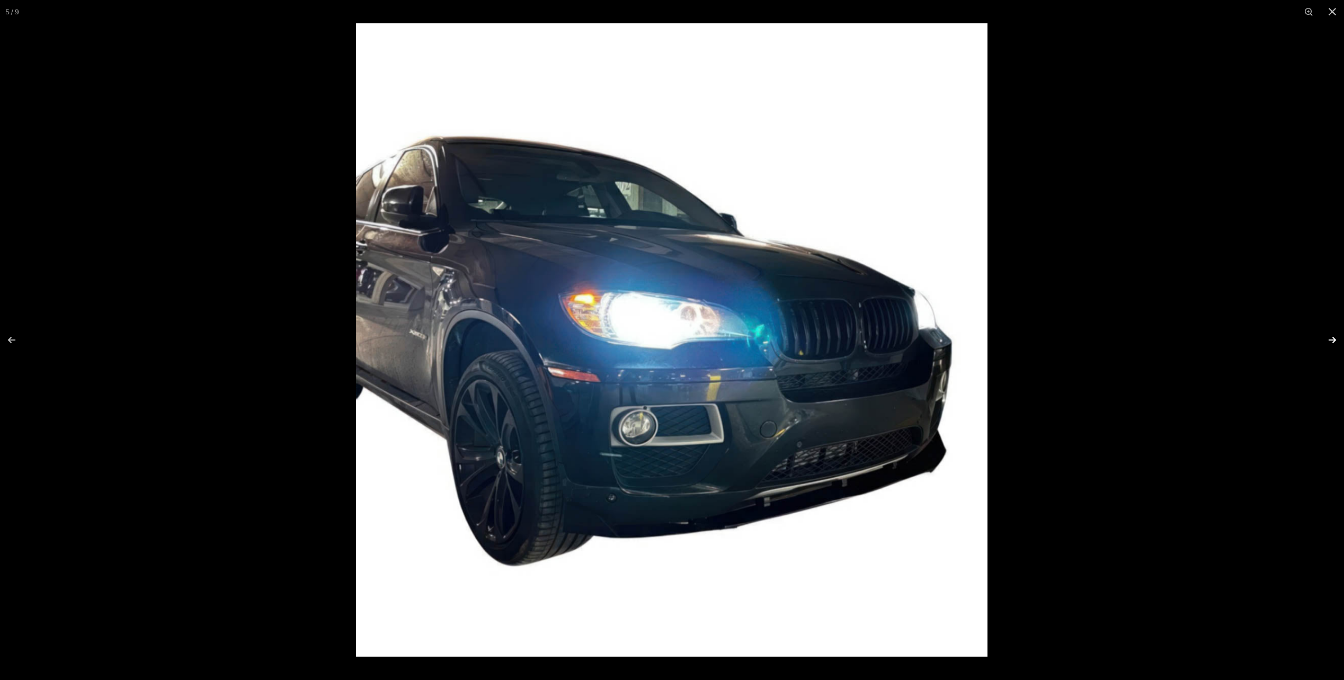
click at [1331, 345] on button at bounding box center [1325, 340] width 37 height 53
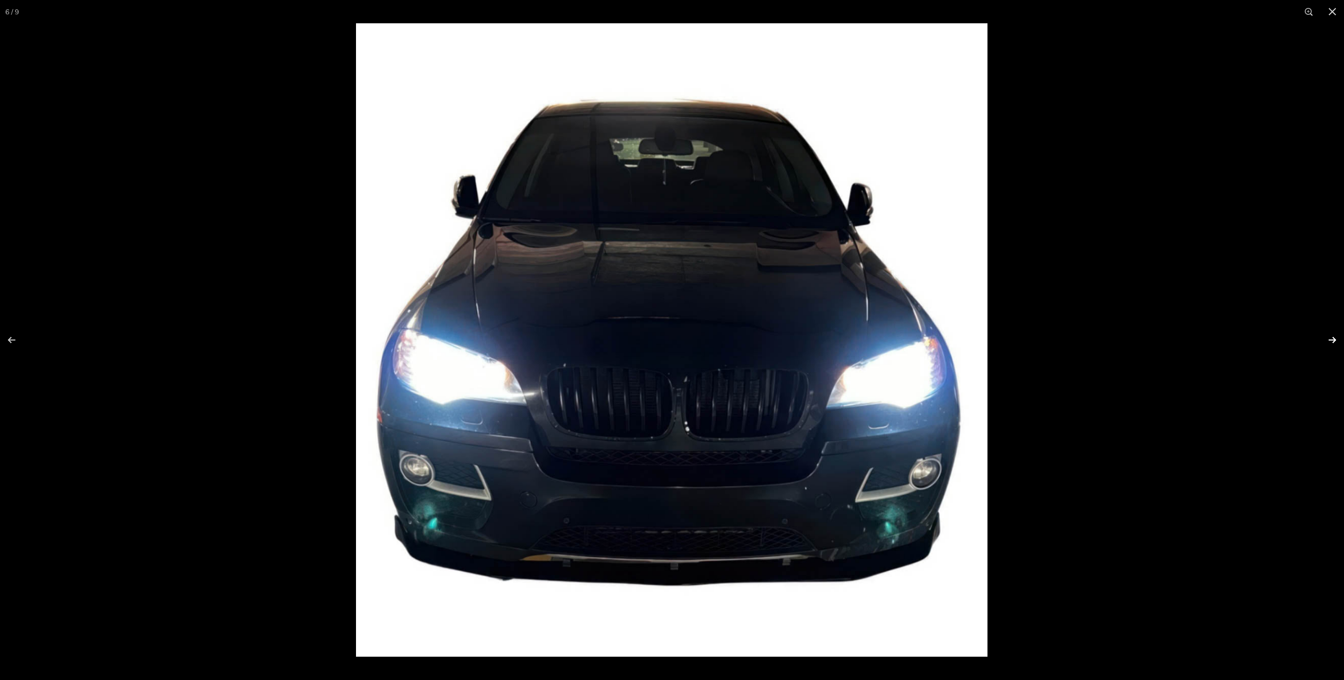
click at [1328, 345] on button at bounding box center [1325, 340] width 37 height 53
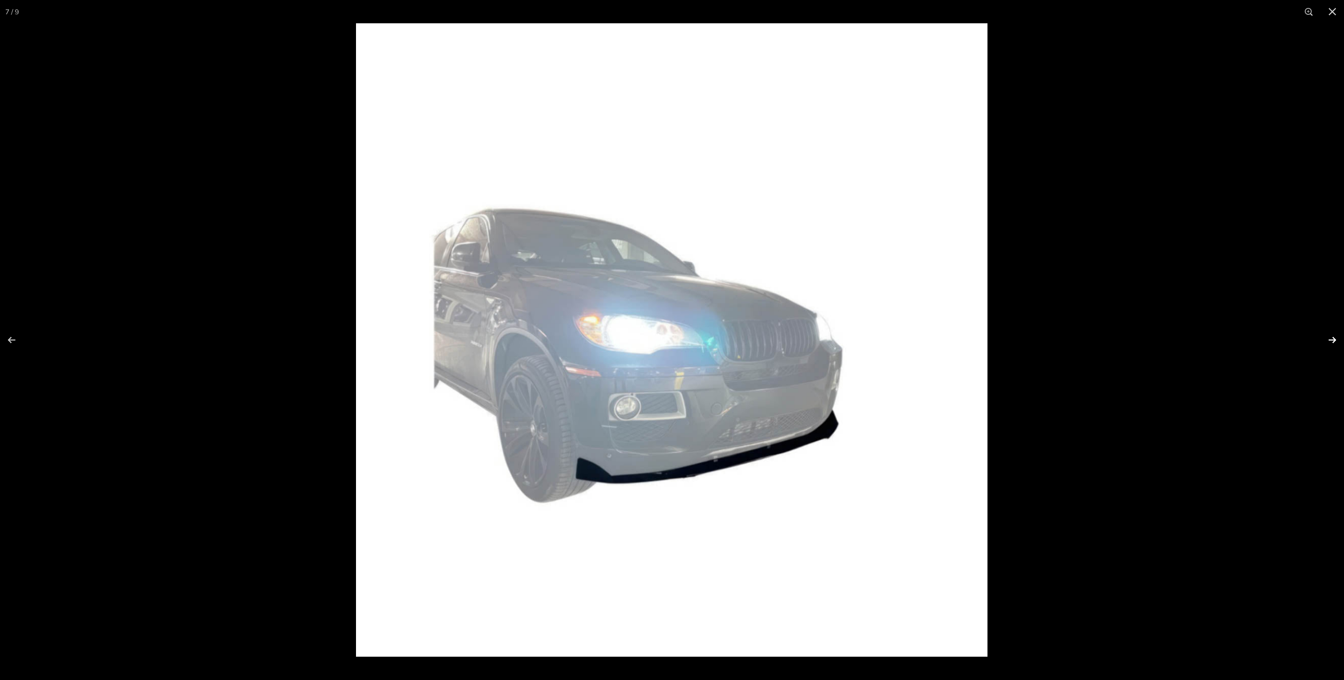
scroll to position [0, 143]
click at [1327, 345] on button at bounding box center [1325, 340] width 37 height 53
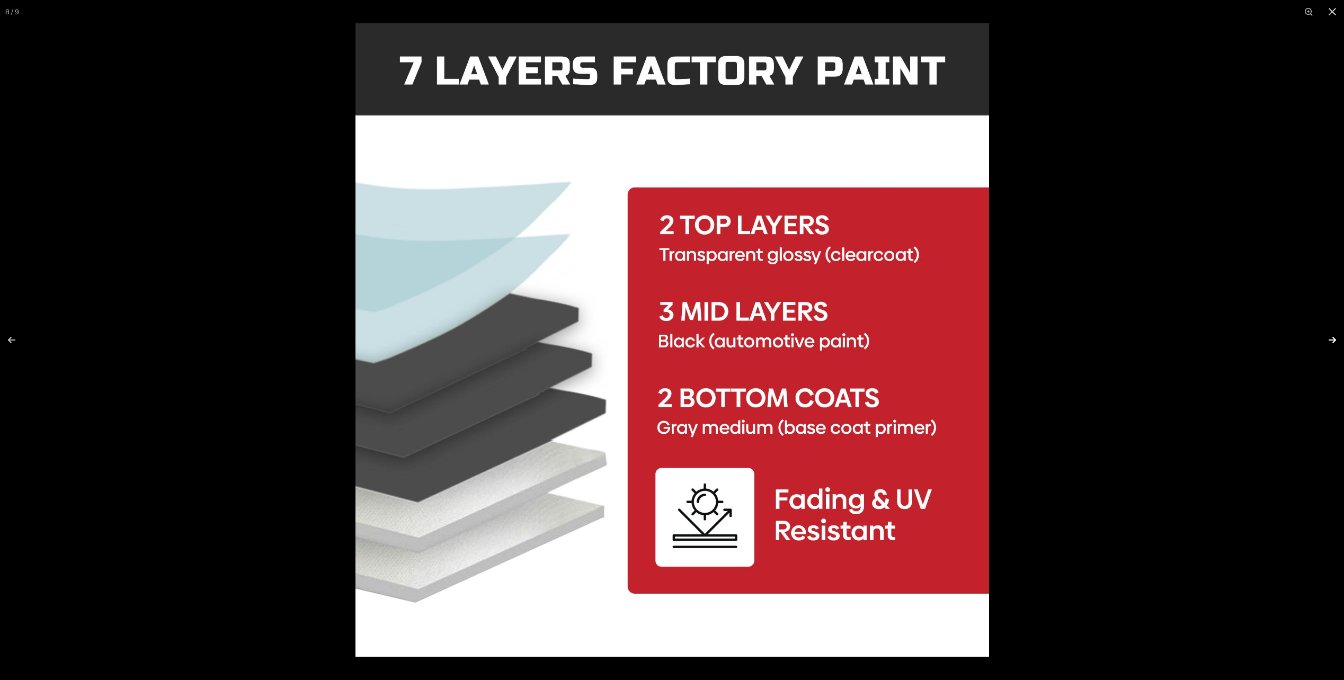
click at [1325, 345] on button at bounding box center [1325, 340] width 37 height 53
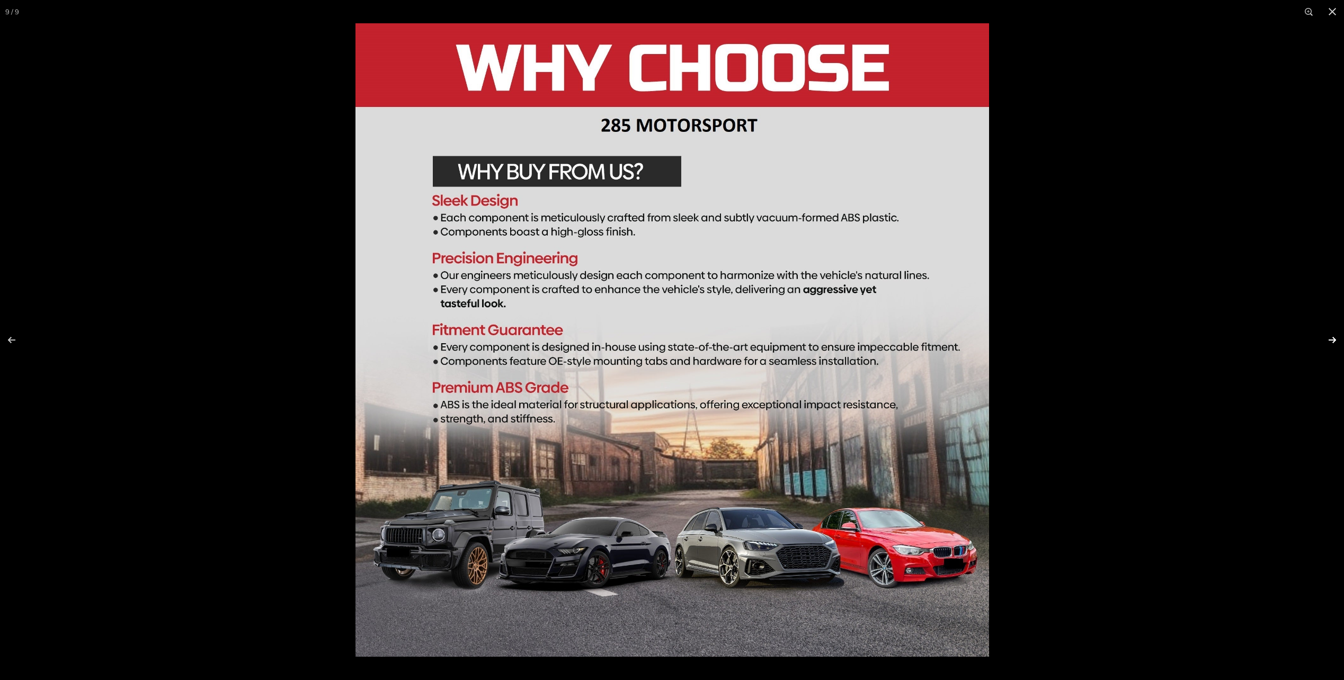
click at [1325, 345] on button at bounding box center [1325, 340] width 37 height 53
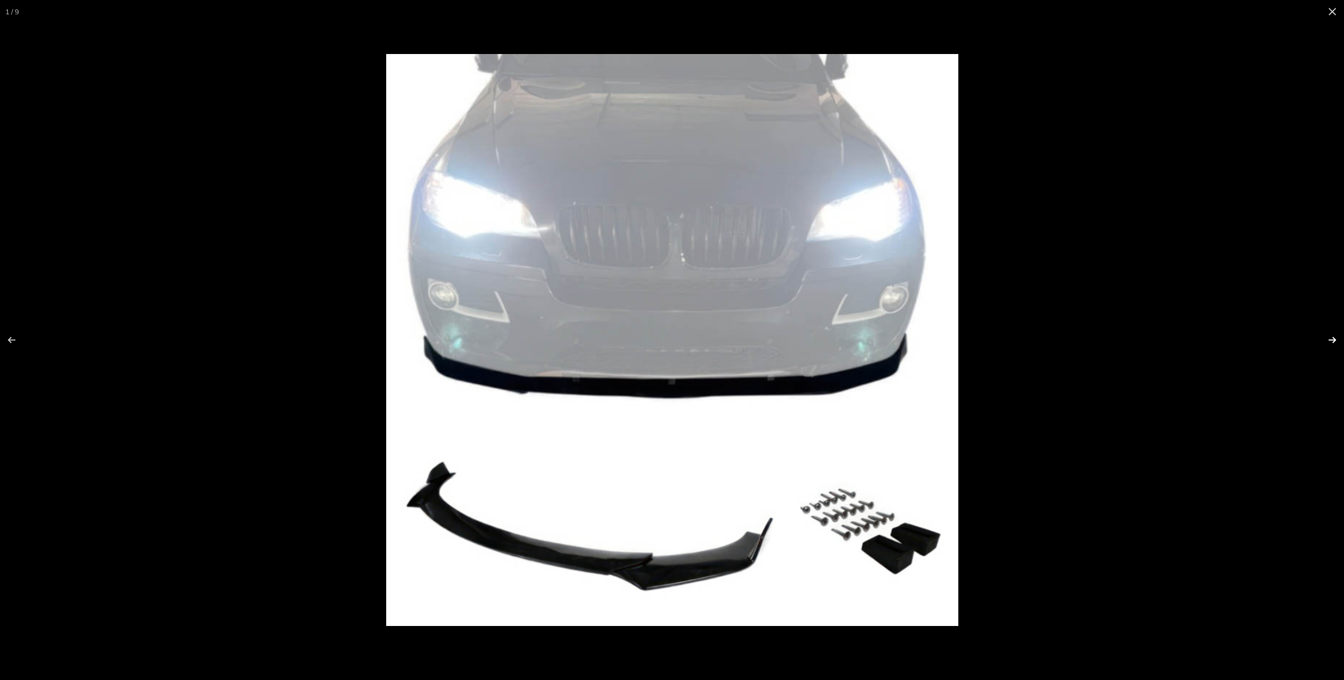
scroll to position [0, 0]
click at [1333, 341] on button at bounding box center [1325, 340] width 37 height 53
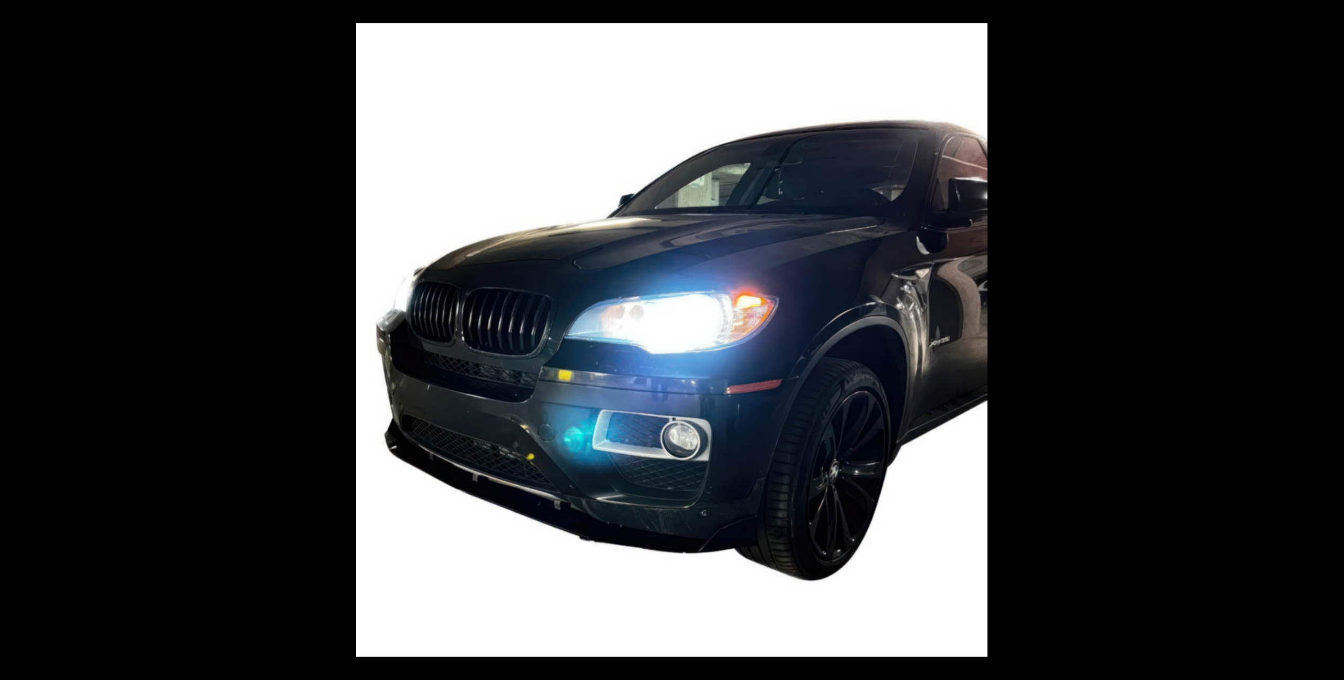
click at [1326, 339] on button at bounding box center [1325, 340] width 37 height 53
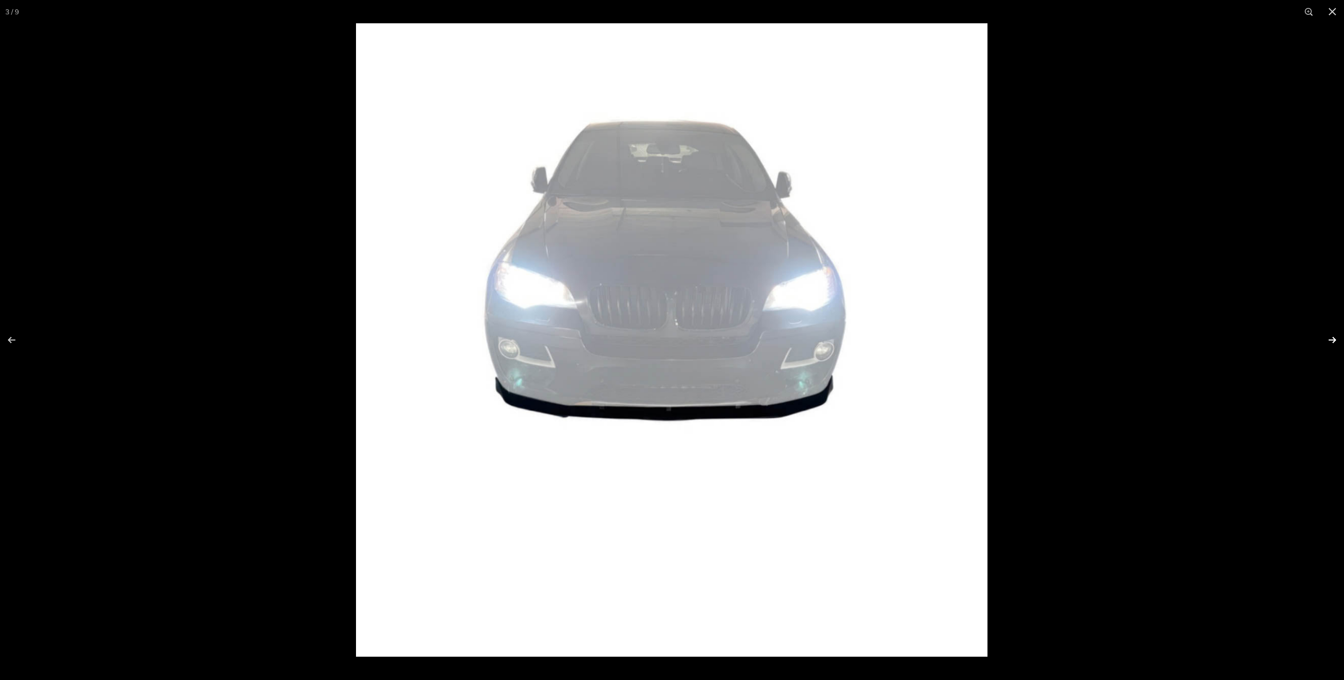
click at [1334, 339] on button at bounding box center [1325, 340] width 37 height 53
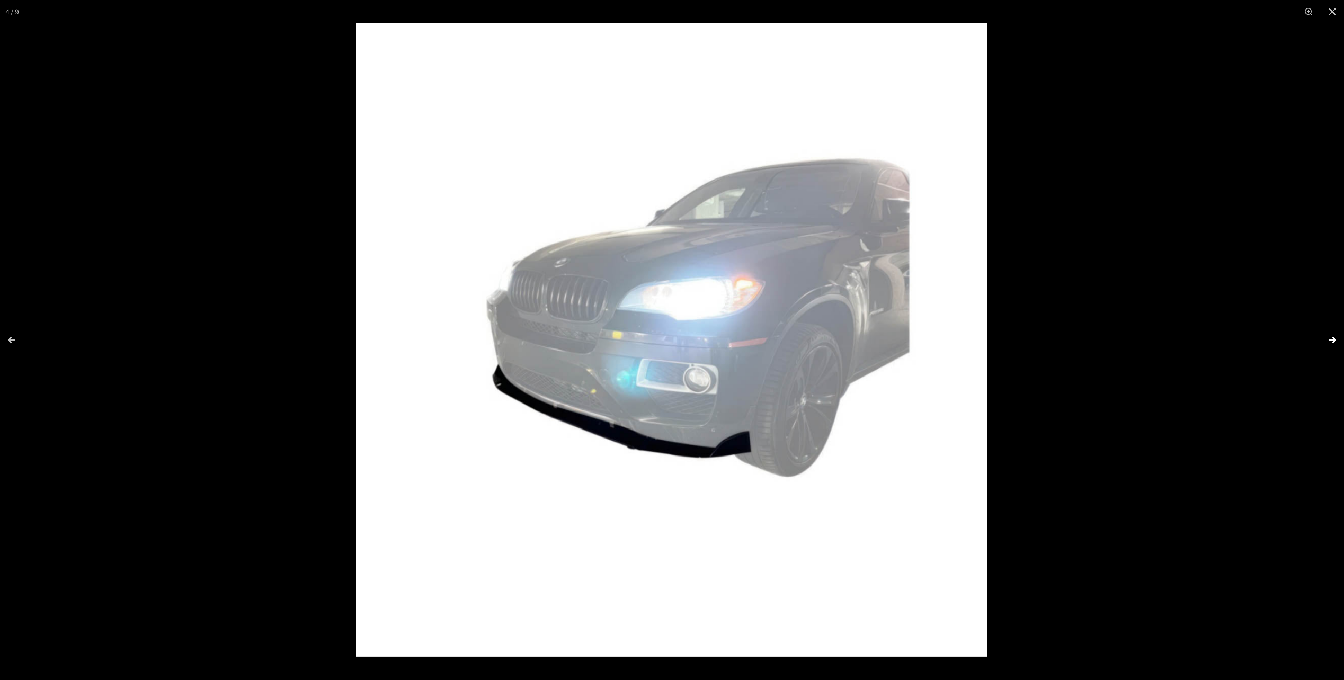
click at [1332, 339] on button at bounding box center [1325, 340] width 37 height 53
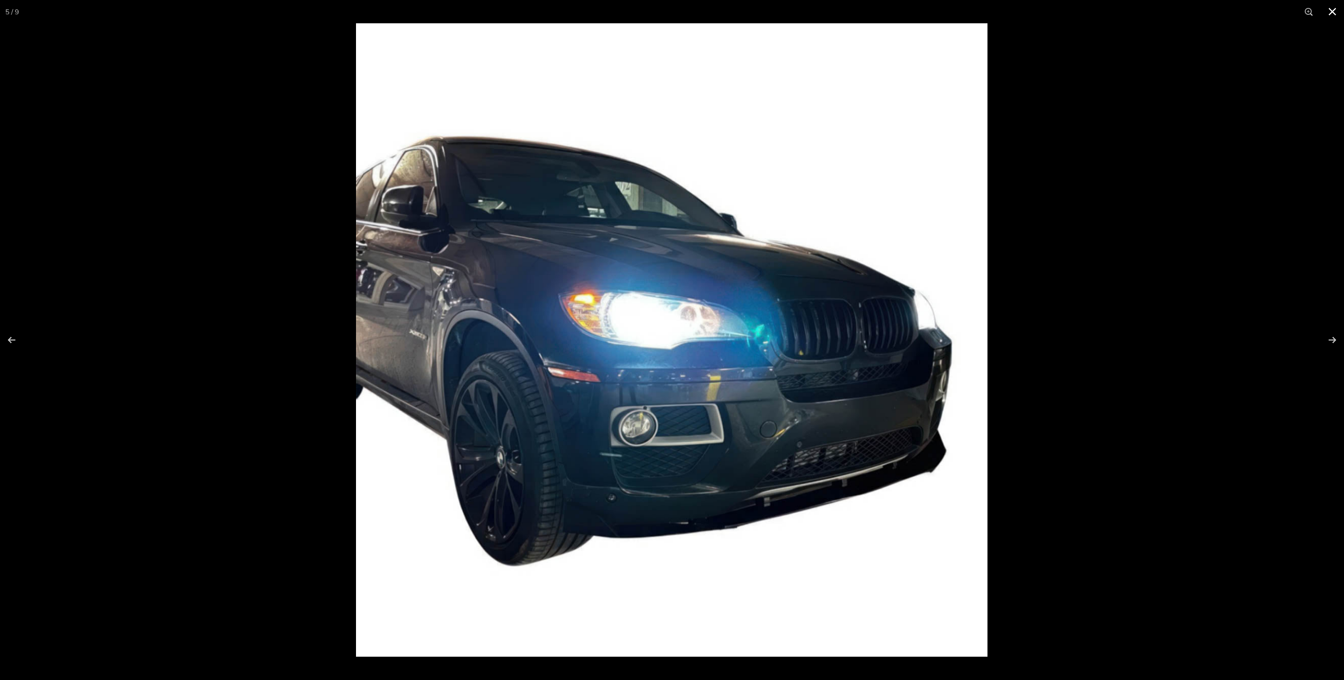
click at [1328, 13] on button at bounding box center [1332, 11] width 23 height 23
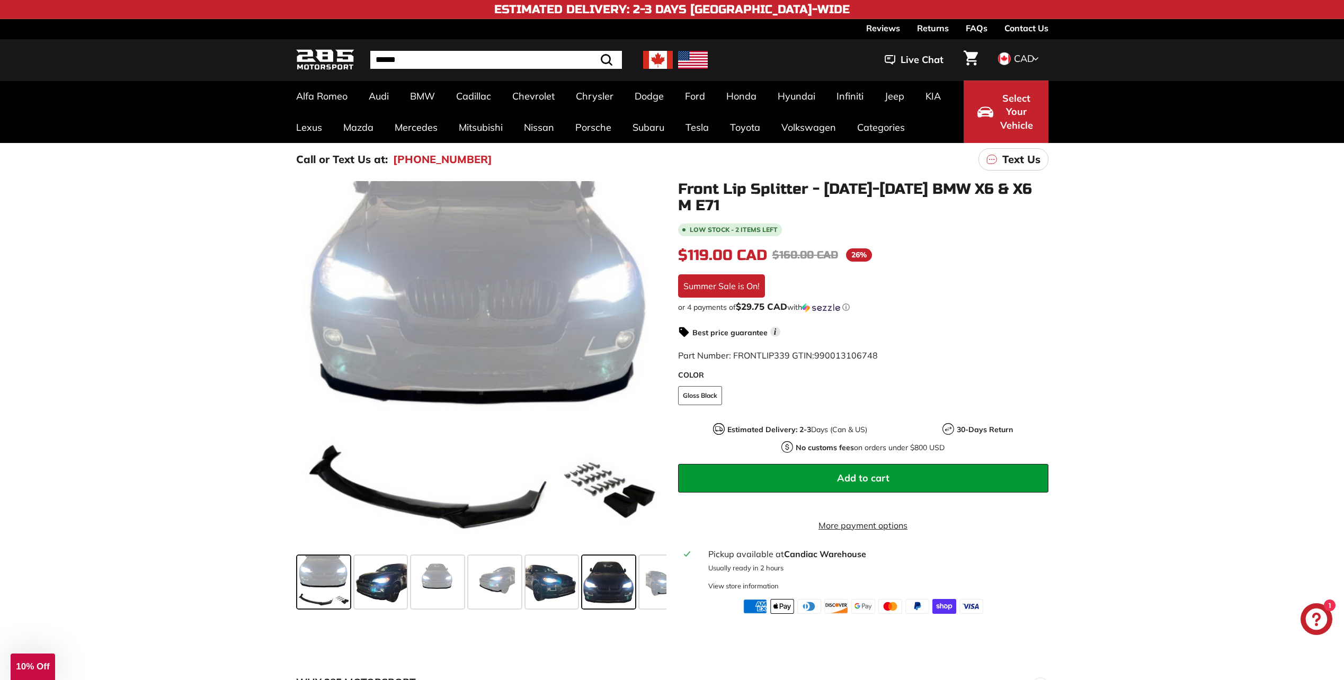
click at [594, 582] on span at bounding box center [608, 582] width 53 height 53
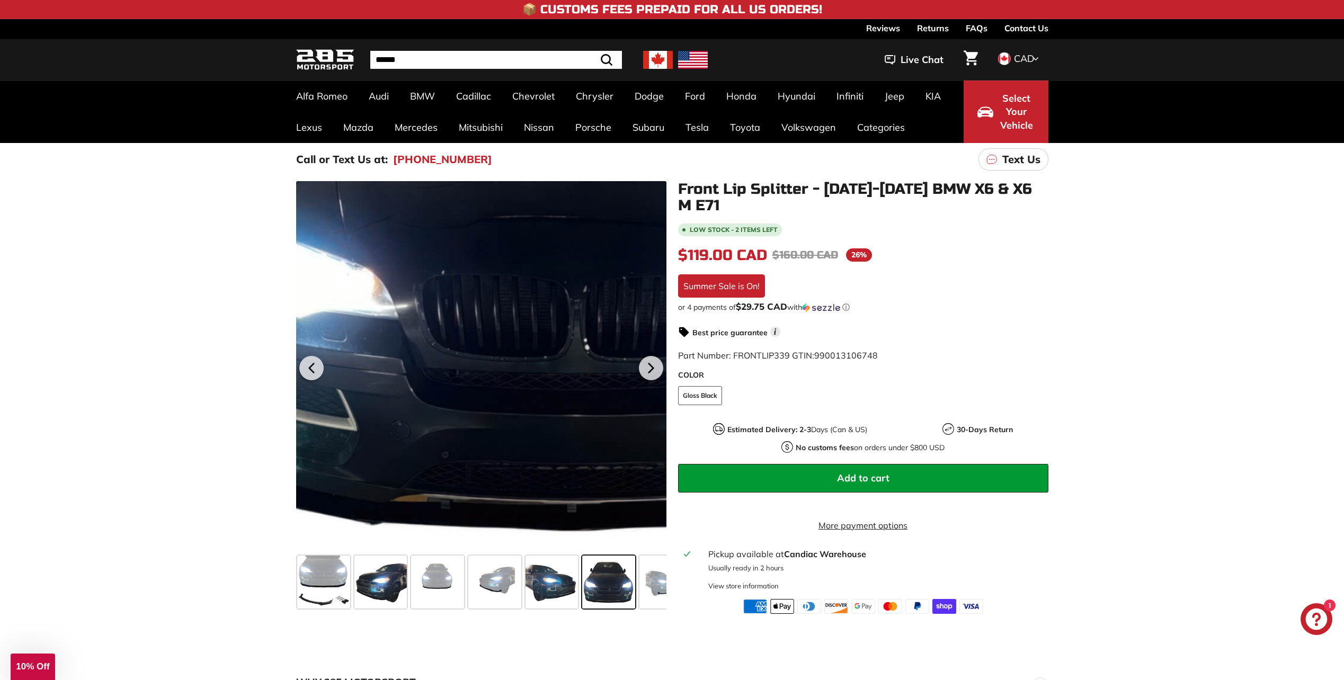
click at [393, 489] on div at bounding box center [481, 366] width 370 height 370
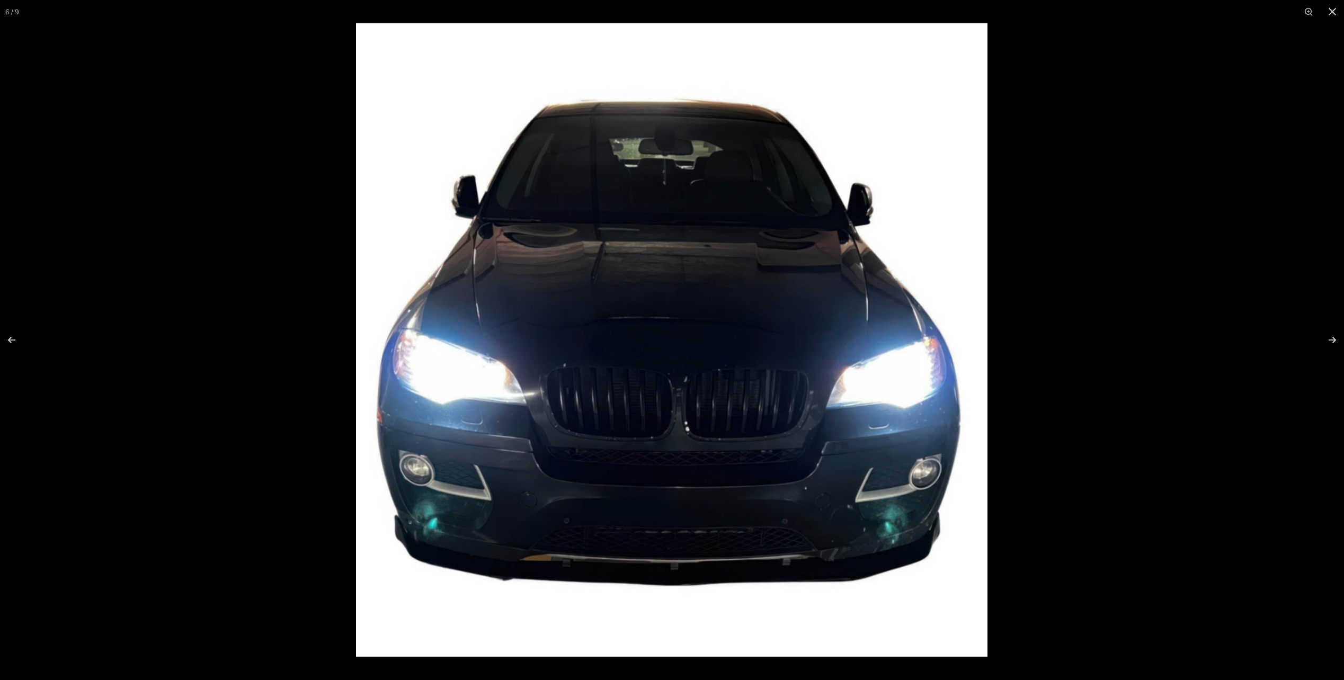
click at [516, 558] on img at bounding box center [672, 340] width 632 height 634
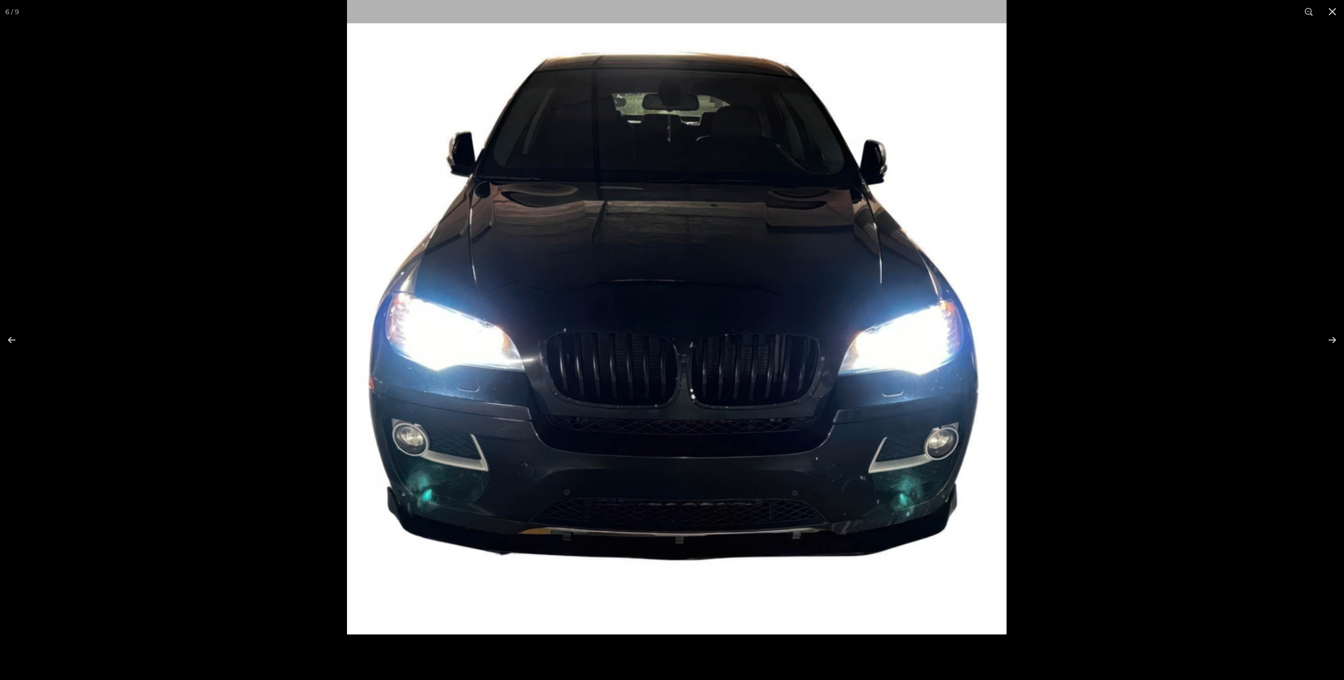
click at [649, 501] on img at bounding box center [677, 304] width 660 height 662
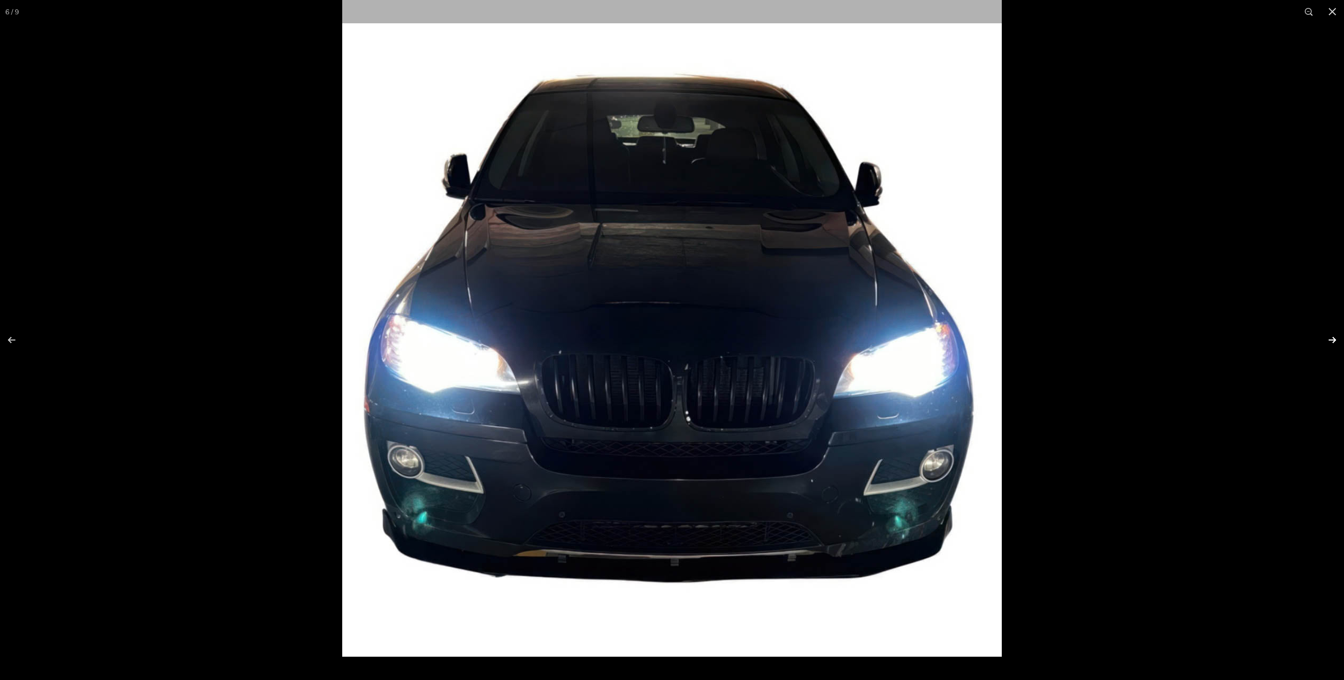
click at [1329, 338] on button at bounding box center [1325, 340] width 37 height 53
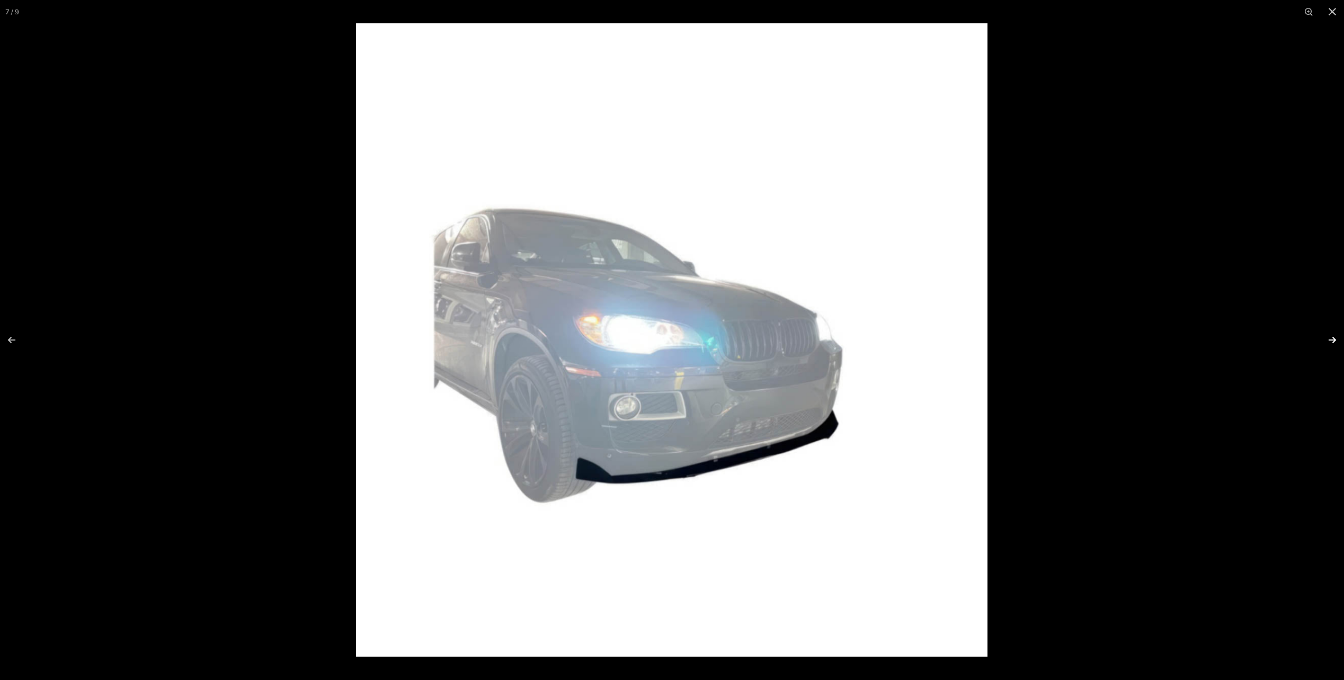
scroll to position [0, 143]
click at [1328, 338] on button at bounding box center [1325, 340] width 37 height 53
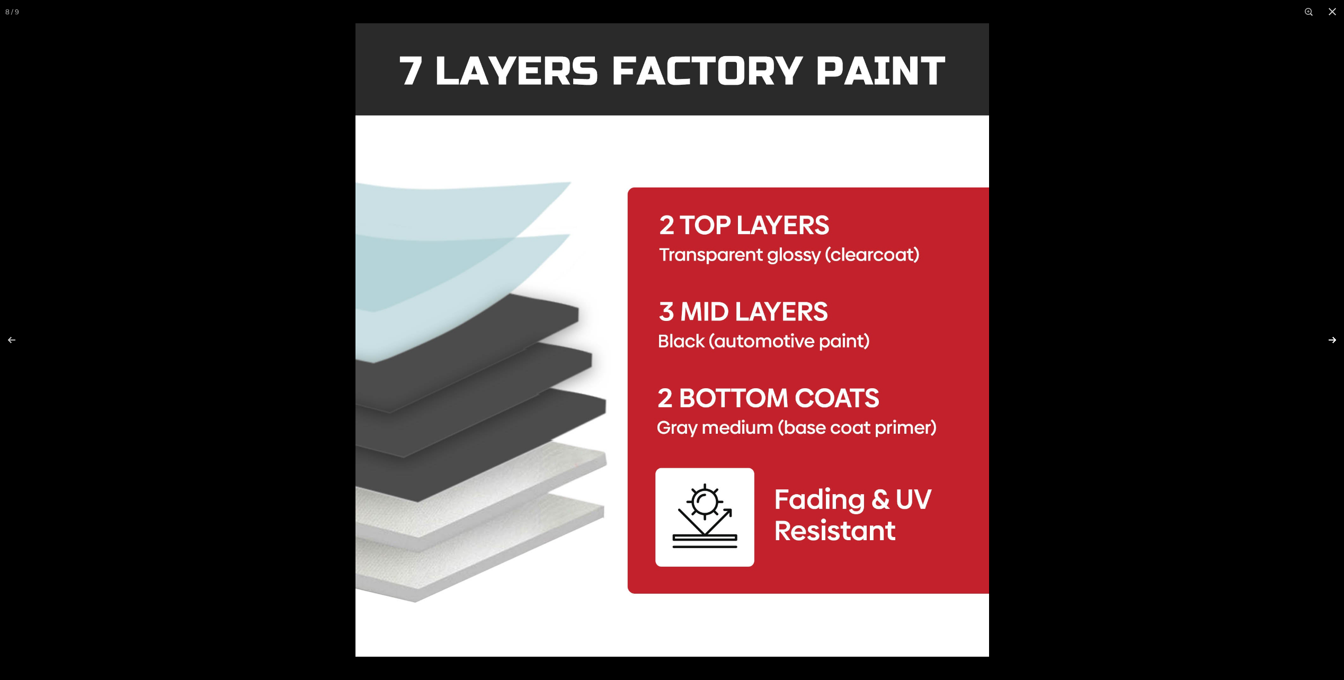
click at [1328, 338] on button at bounding box center [1325, 340] width 37 height 53
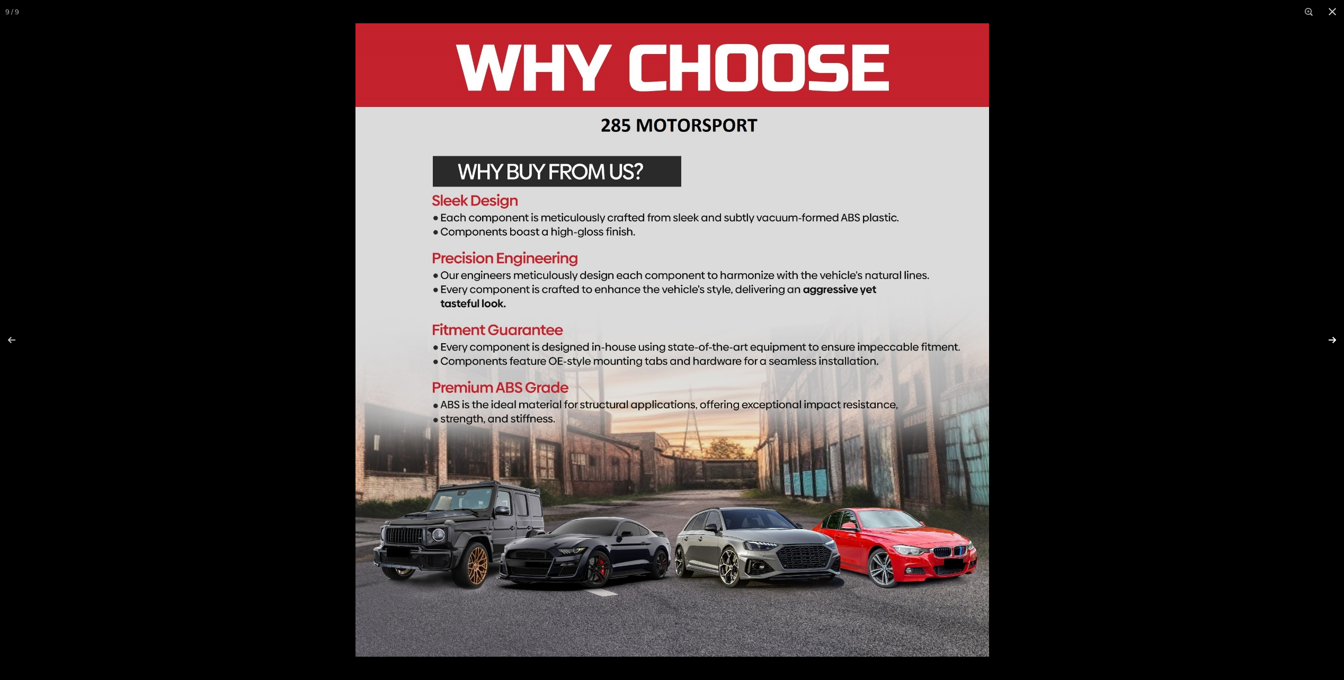
click at [1328, 338] on button at bounding box center [1325, 340] width 37 height 53
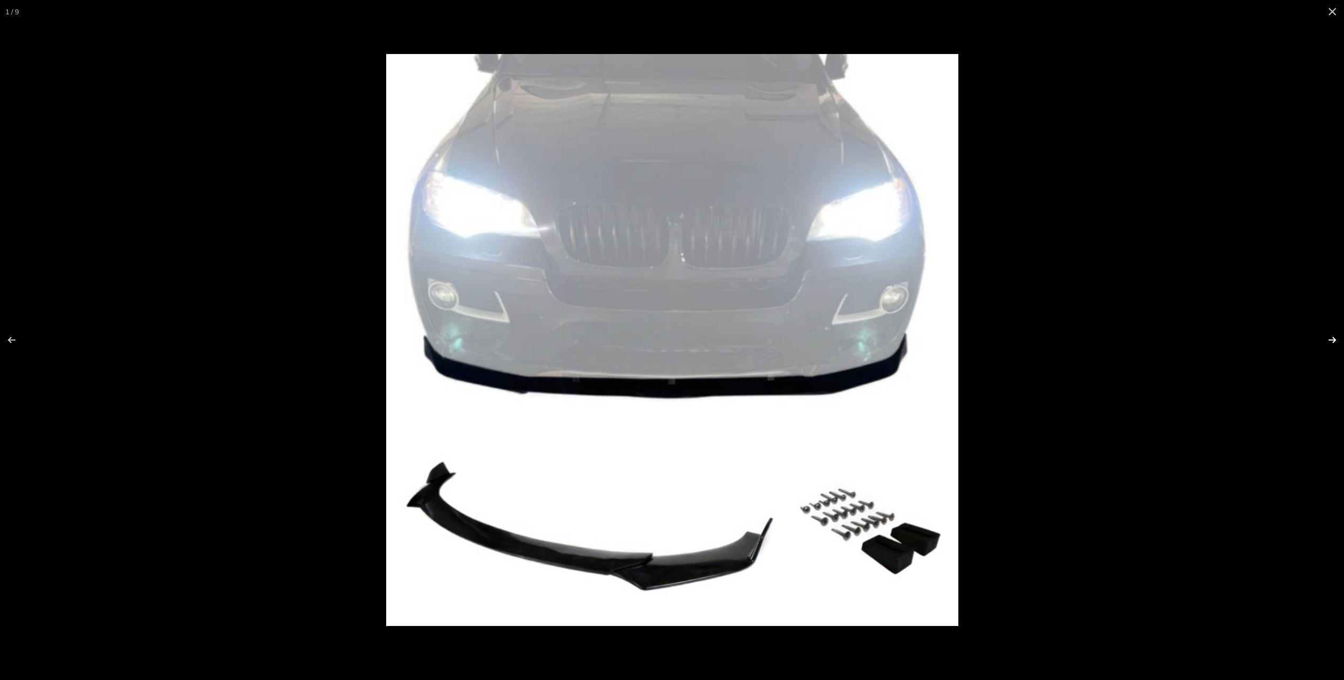
scroll to position [0, 0]
click at [1324, 340] on button at bounding box center [1325, 340] width 37 height 53
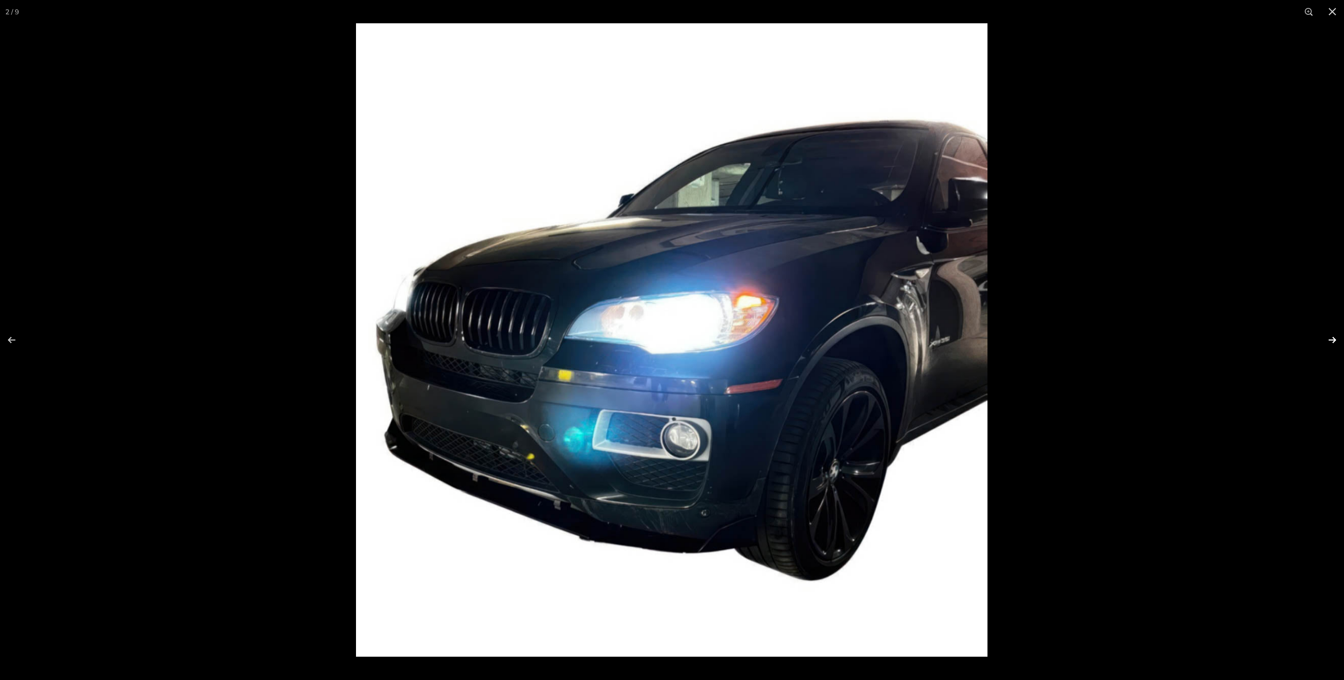
click at [1324, 340] on button at bounding box center [1325, 340] width 37 height 53
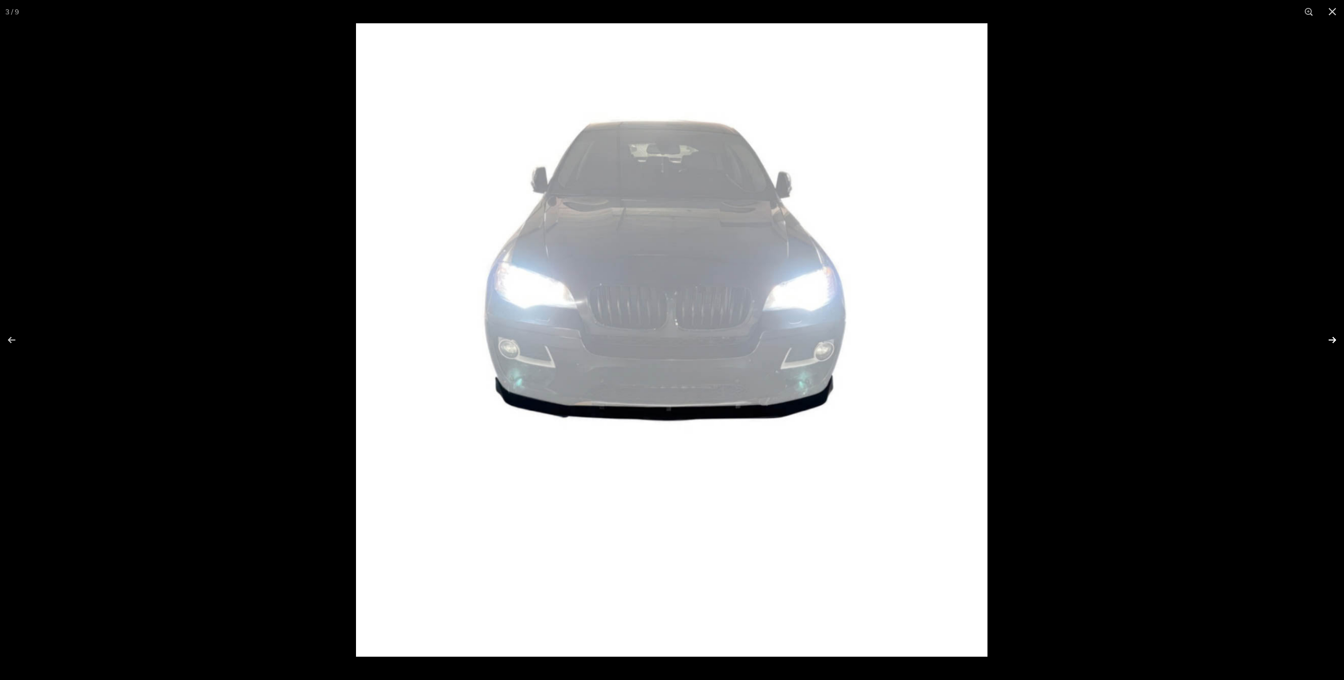
click at [1324, 340] on button at bounding box center [1325, 340] width 37 height 53
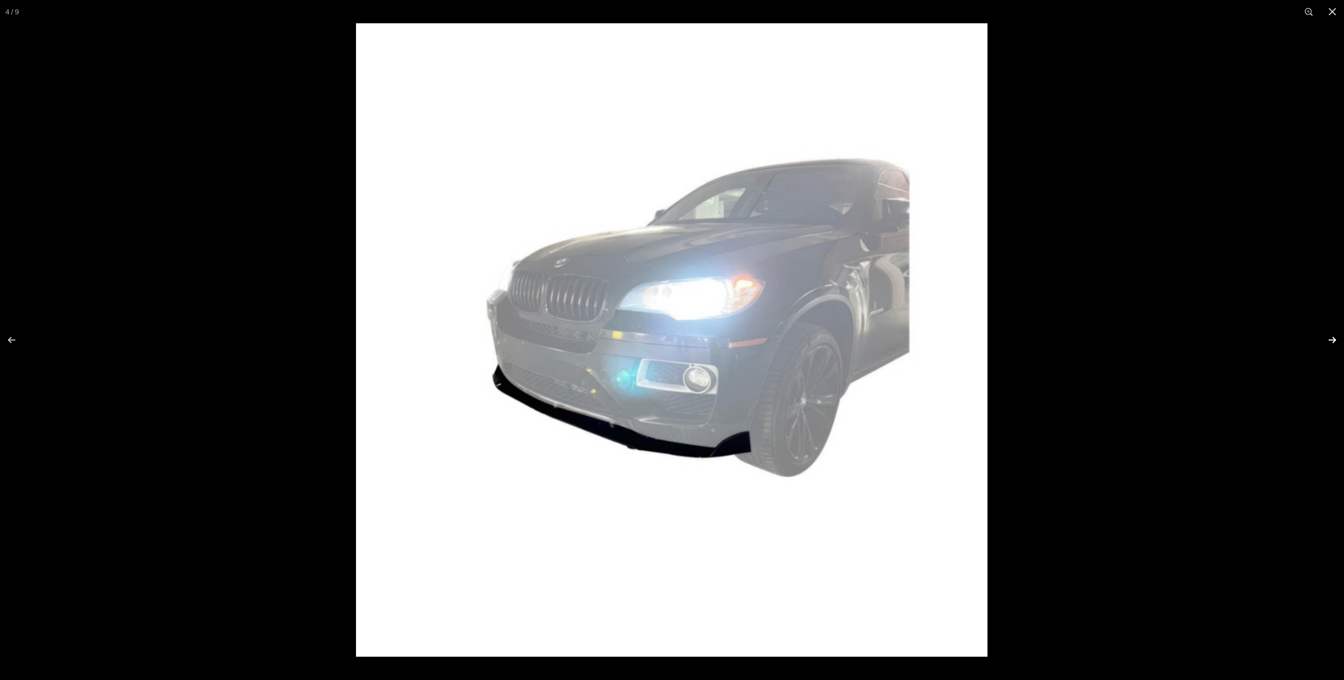
click at [1324, 340] on button at bounding box center [1325, 340] width 37 height 53
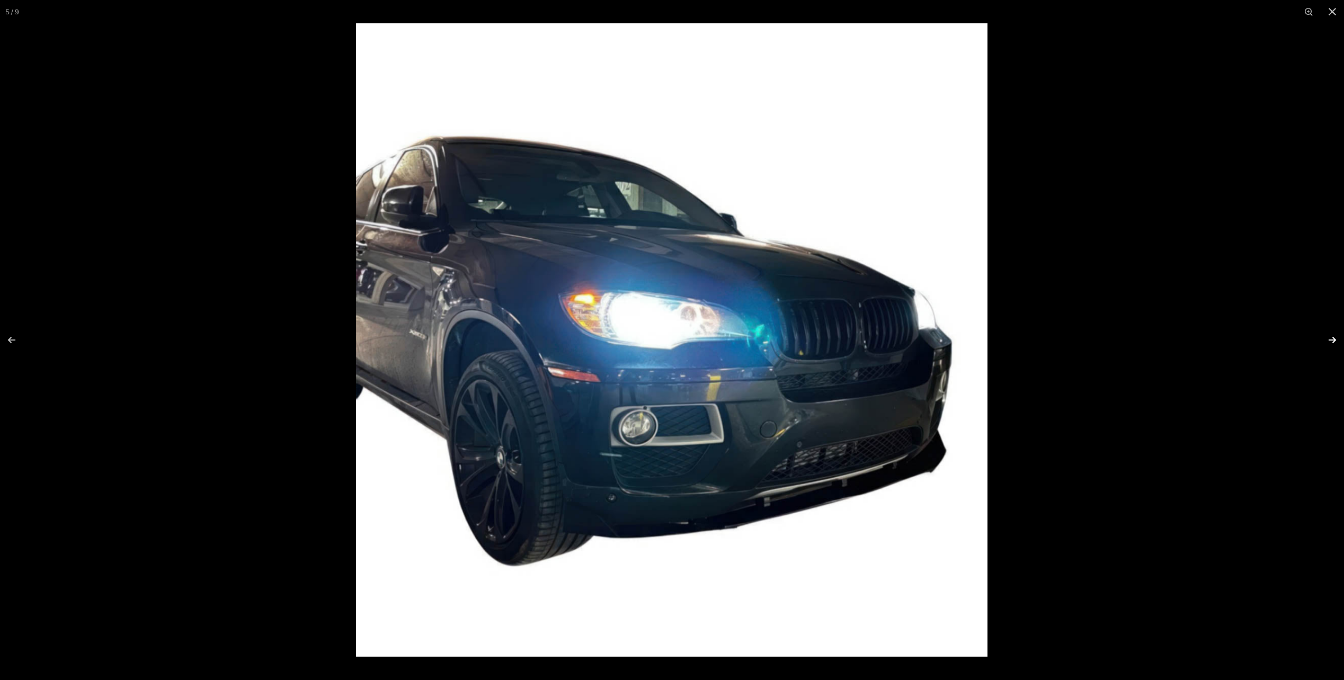
click at [1324, 340] on button at bounding box center [1325, 340] width 37 height 53
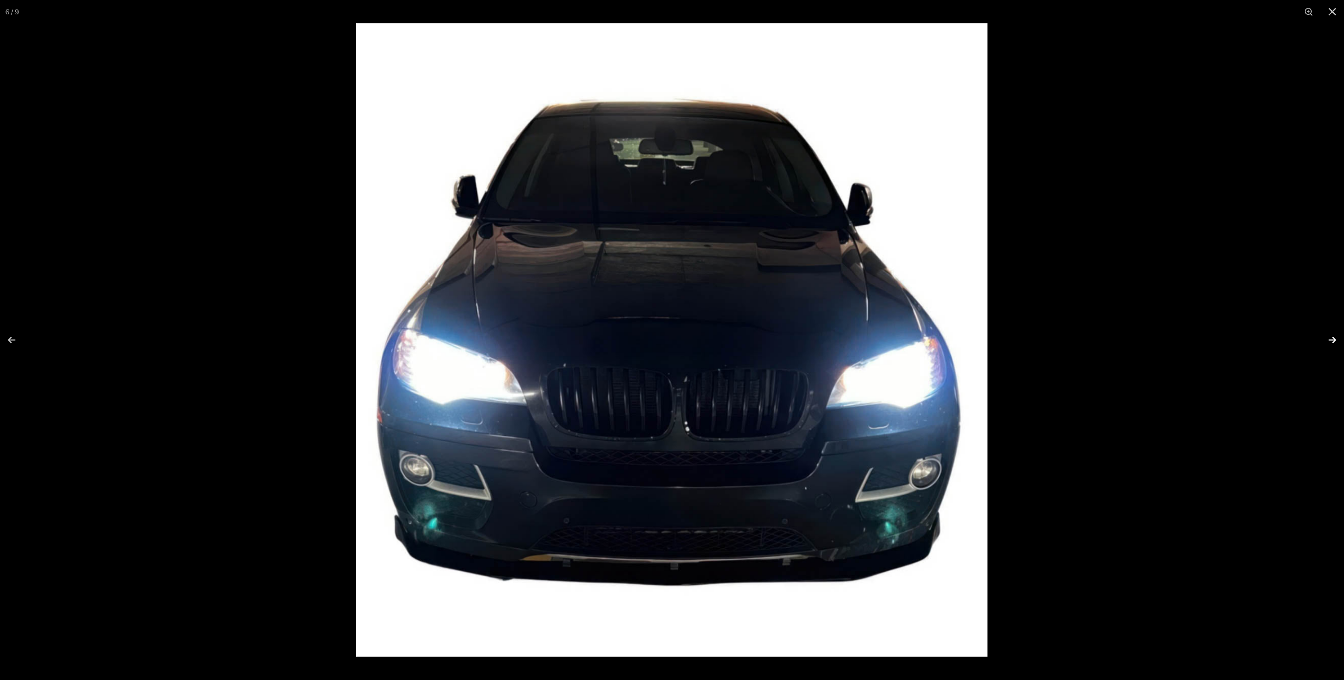
click at [1323, 340] on button at bounding box center [1325, 340] width 37 height 53
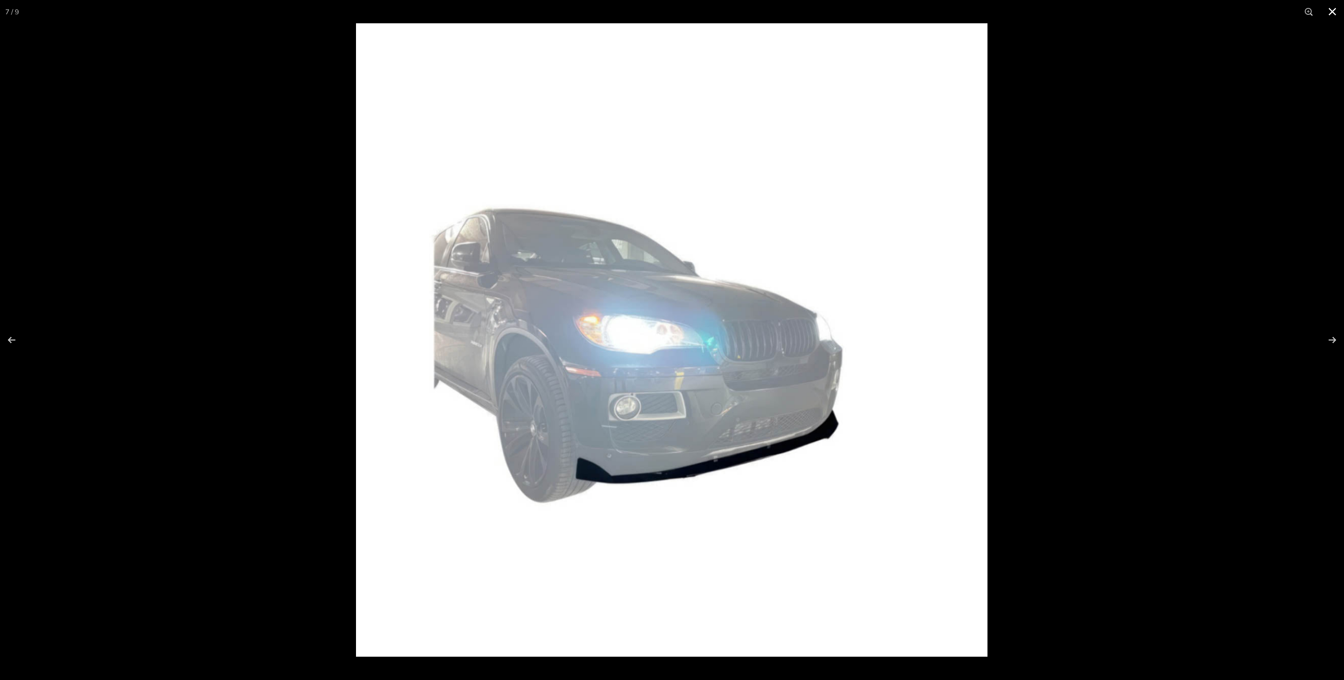
scroll to position [0, 143]
